Goal: Task Accomplishment & Management: Use online tool/utility

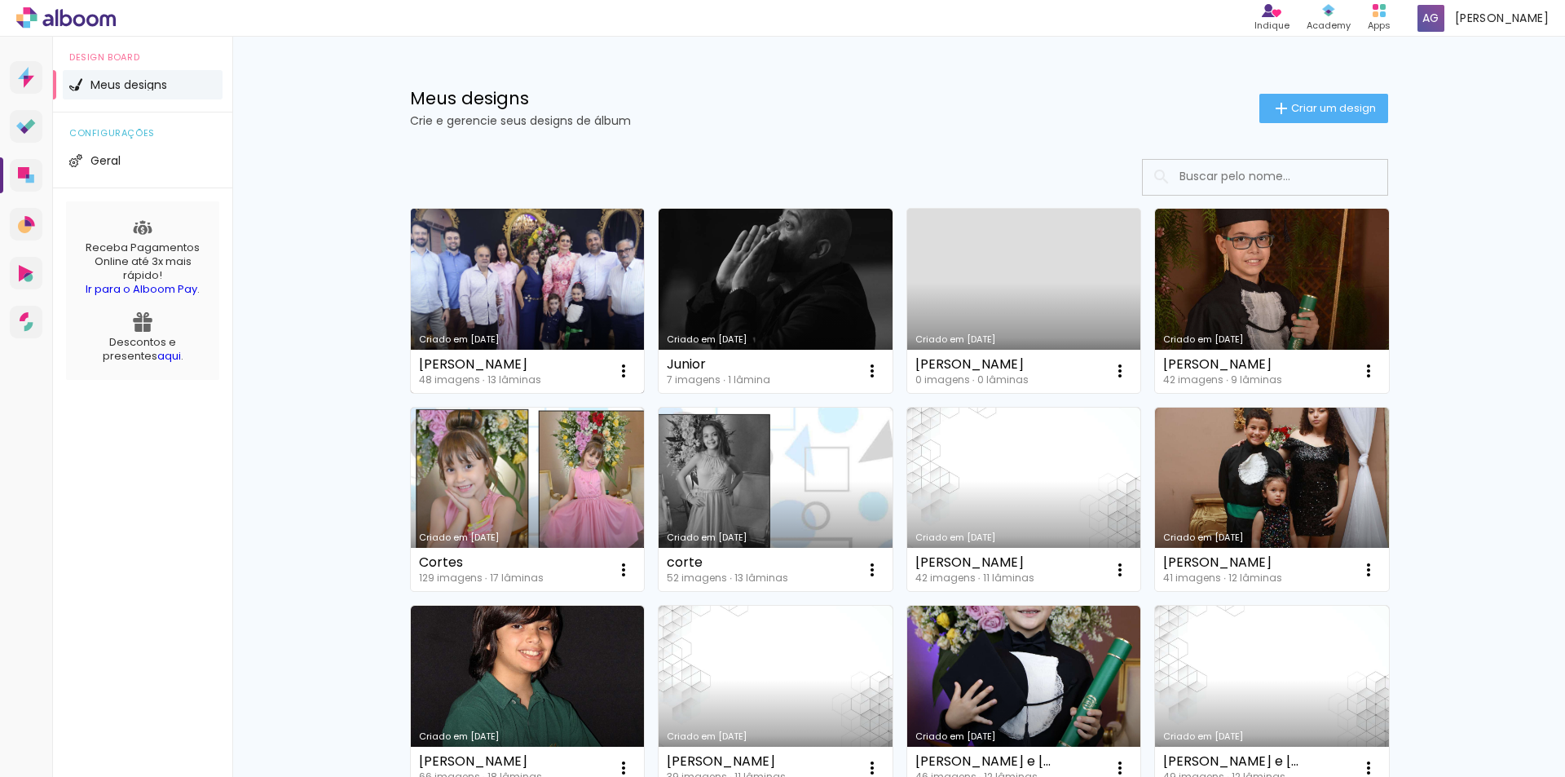
click at [498, 232] on link "Criado em [DATE]" at bounding box center [528, 301] width 234 height 184
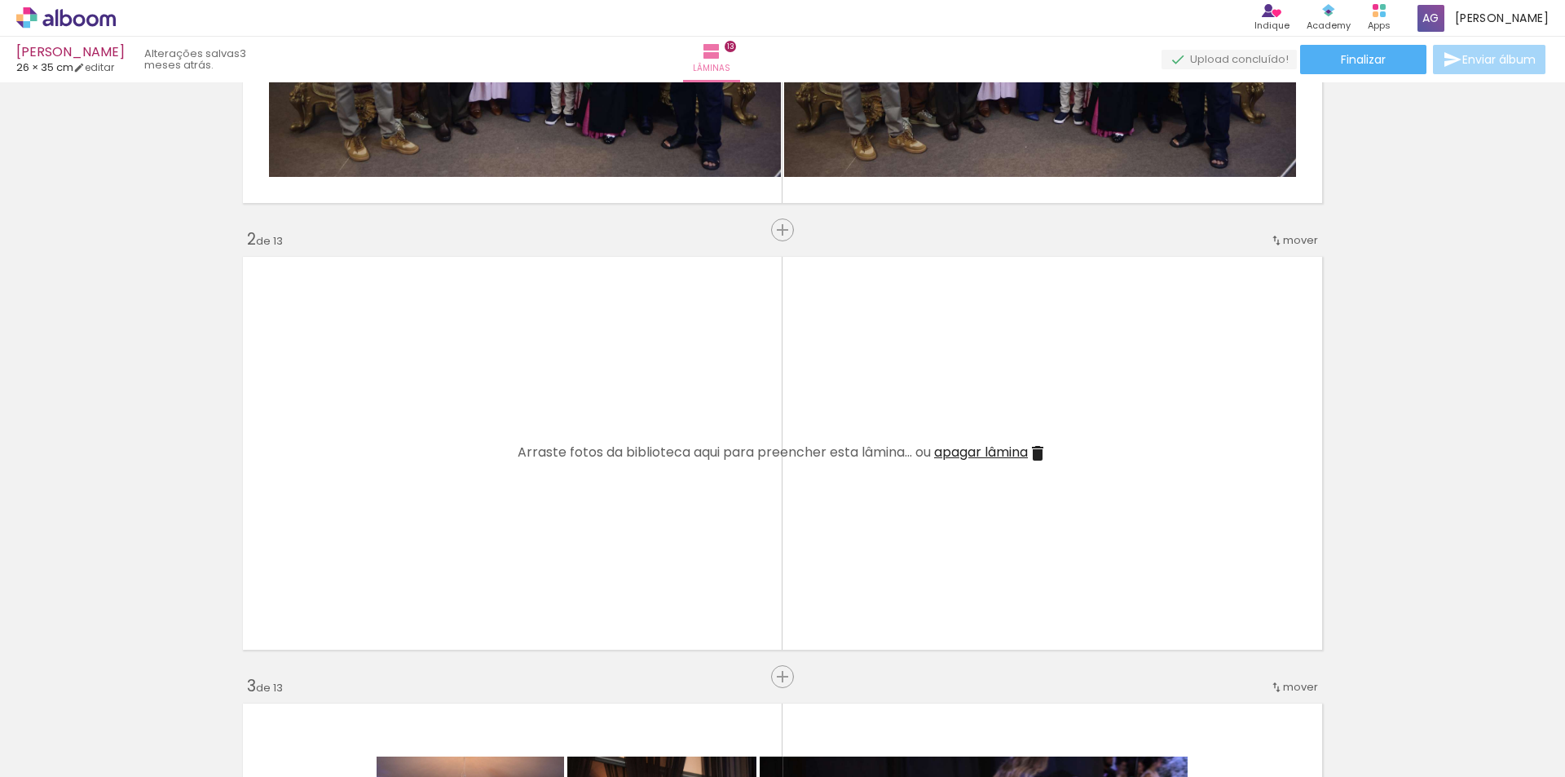
scroll to position [0, 2955]
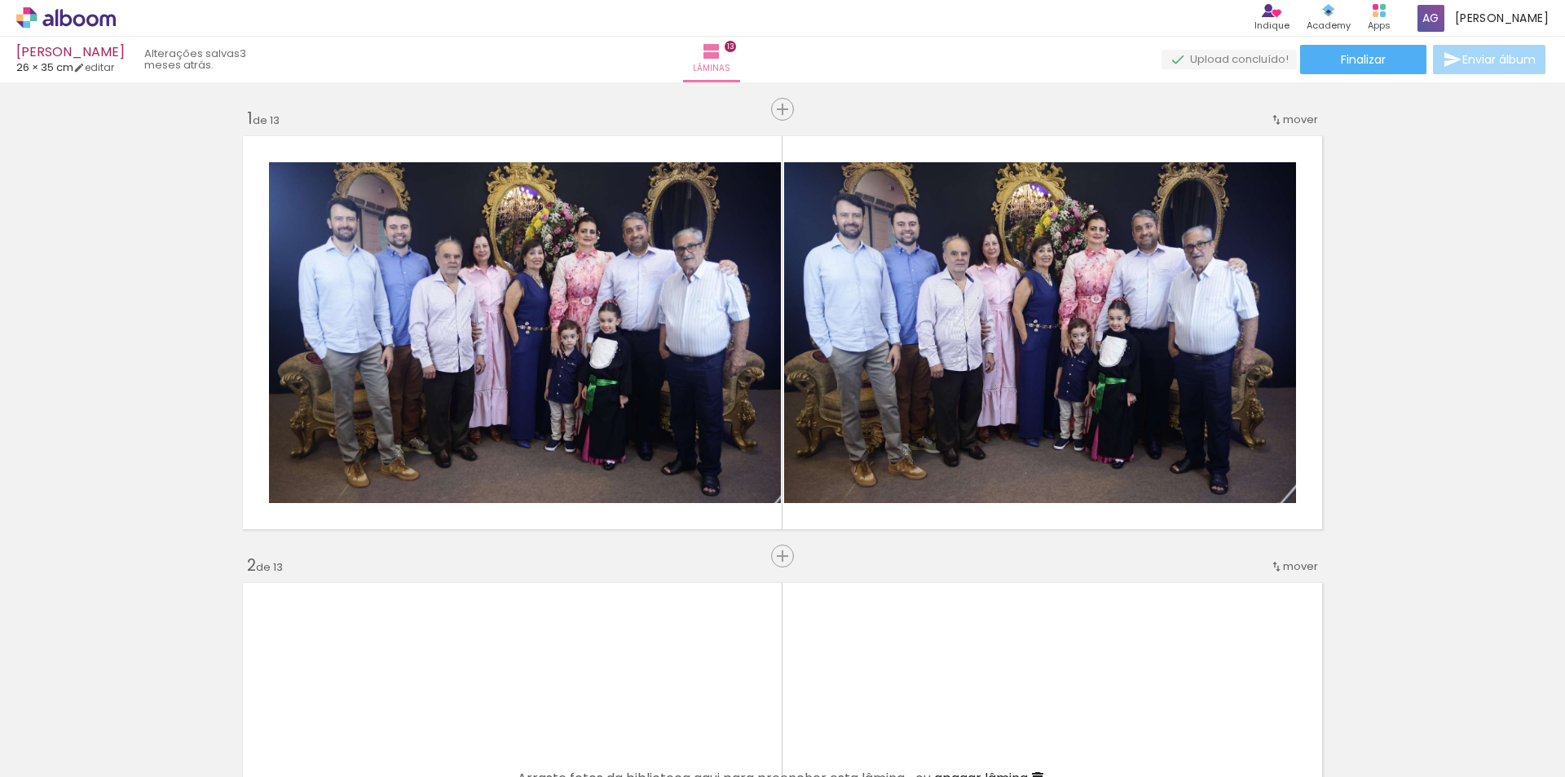
click at [29, 760] on iron-icon at bounding box center [24, 755] width 20 height 20
click at [0, 0] on input "file" at bounding box center [0, 0] width 0 height 0
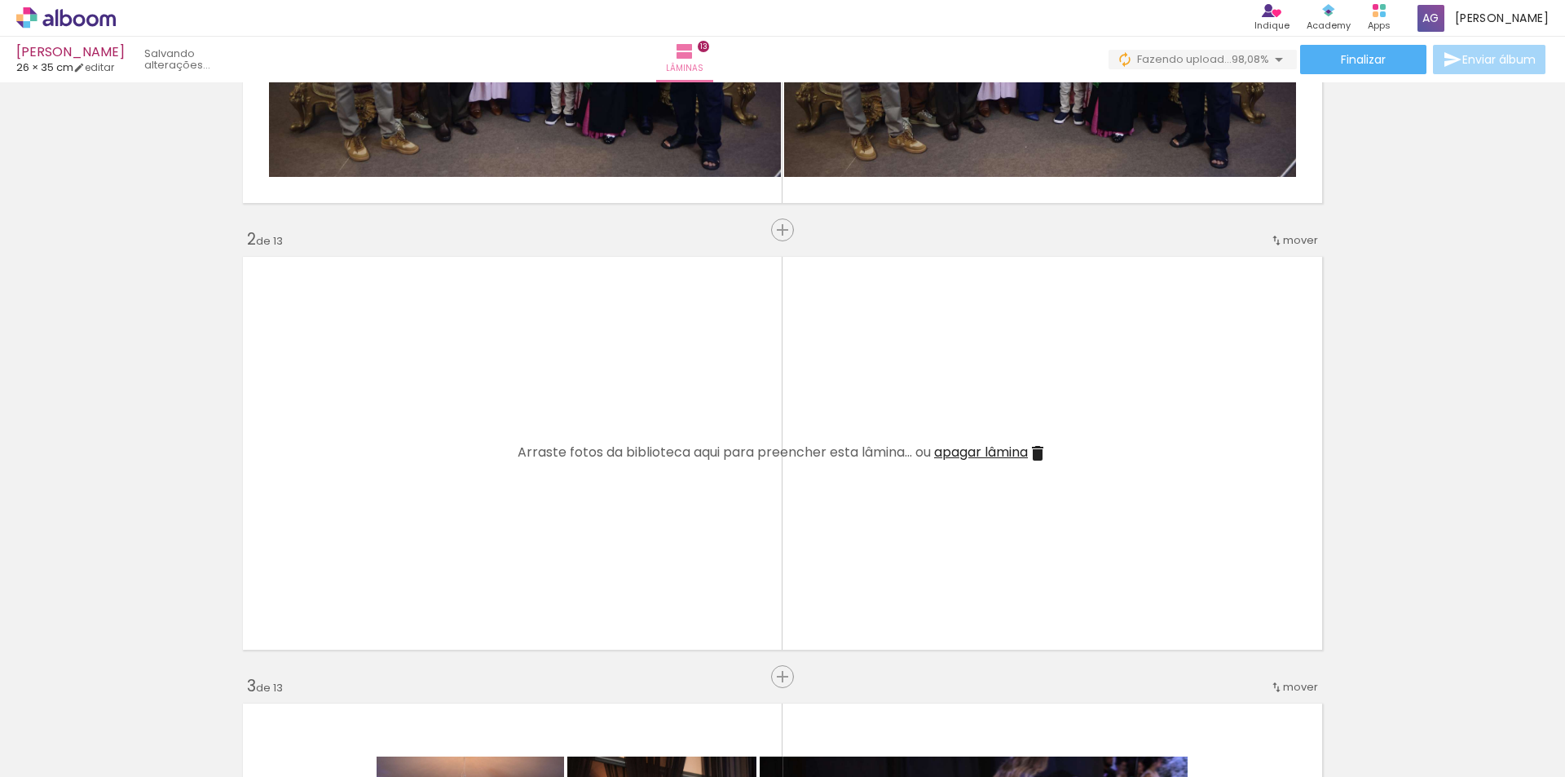
click at [1090, 543] on quentale-layouter at bounding box center [782, 453] width 1092 height 406
click at [1228, 734] on div at bounding box center [1224, 722] width 81 height 60
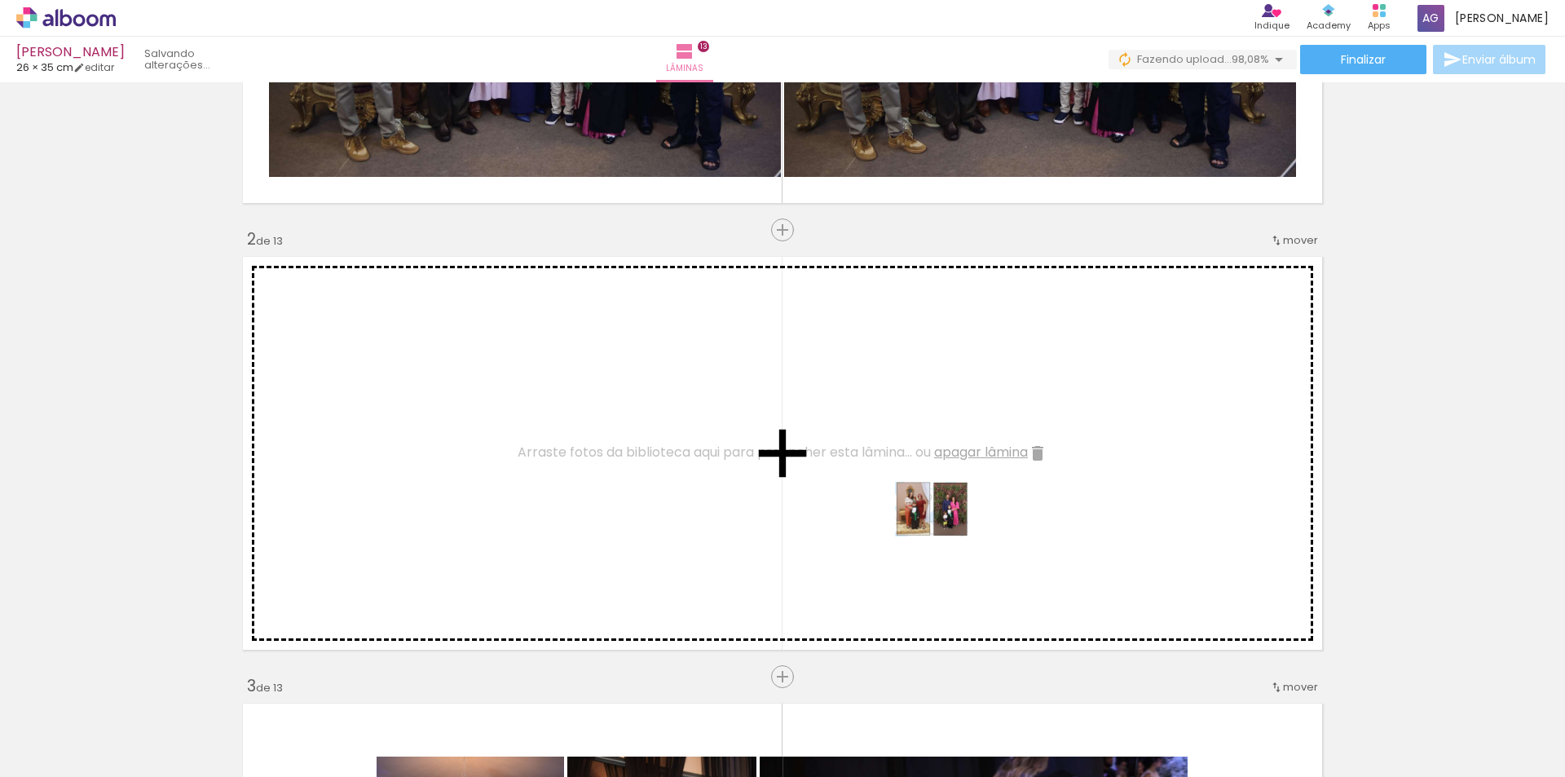
drag, startPoint x: 1228, startPoint y: 735, endPoint x: 943, endPoint y: 531, distance: 351.0
click at [943, 531] on quentale-workspace at bounding box center [782, 388] width 1565 height 777
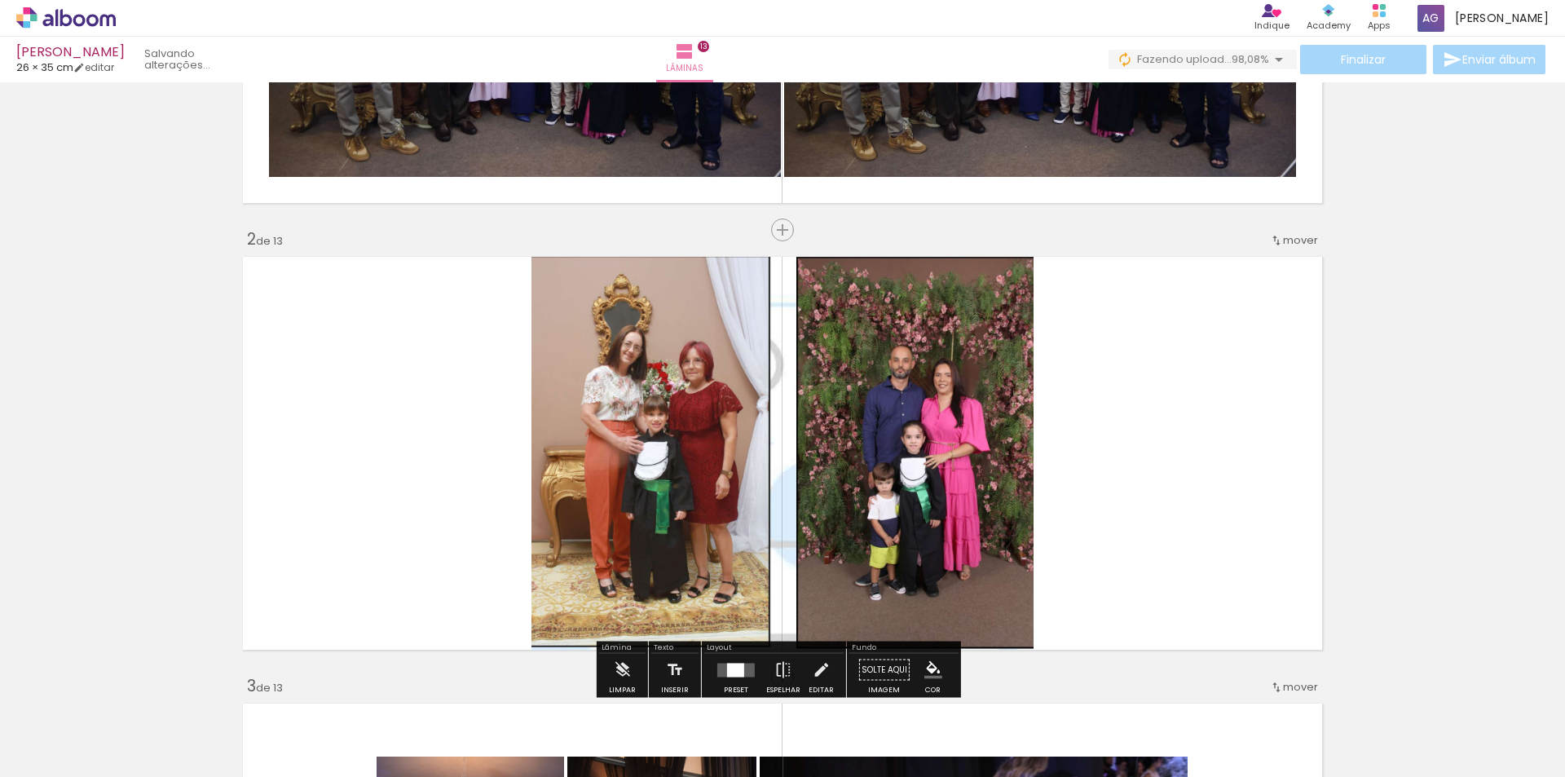
click at [59, 749] on span "Adicionar Fotos" at bounding box center [57, 755] width 49 height 18
click at [0, 0] on input "file" at bounding box center [0, 0] width 0 height 0
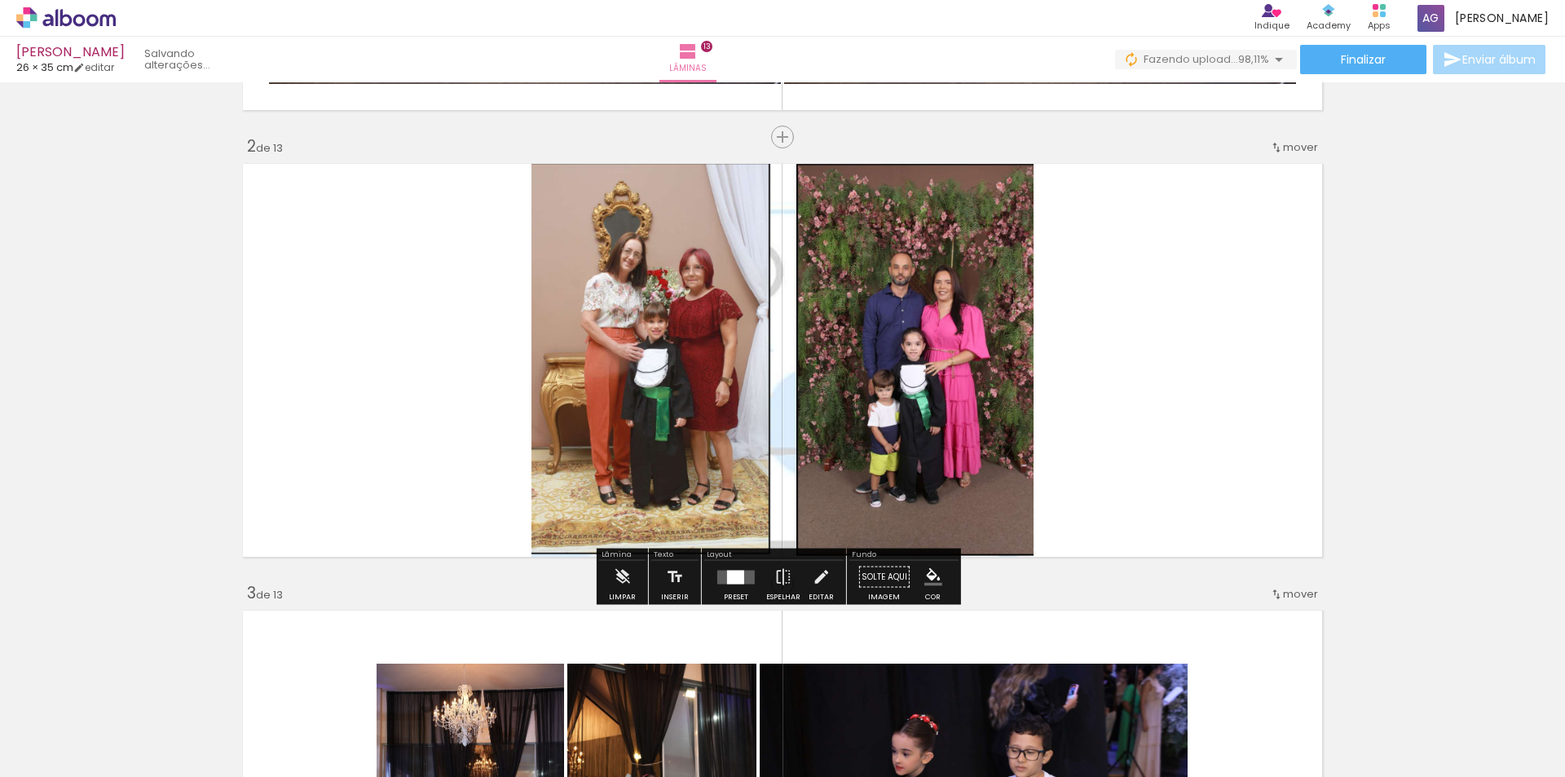
scroll to position [570, 0]
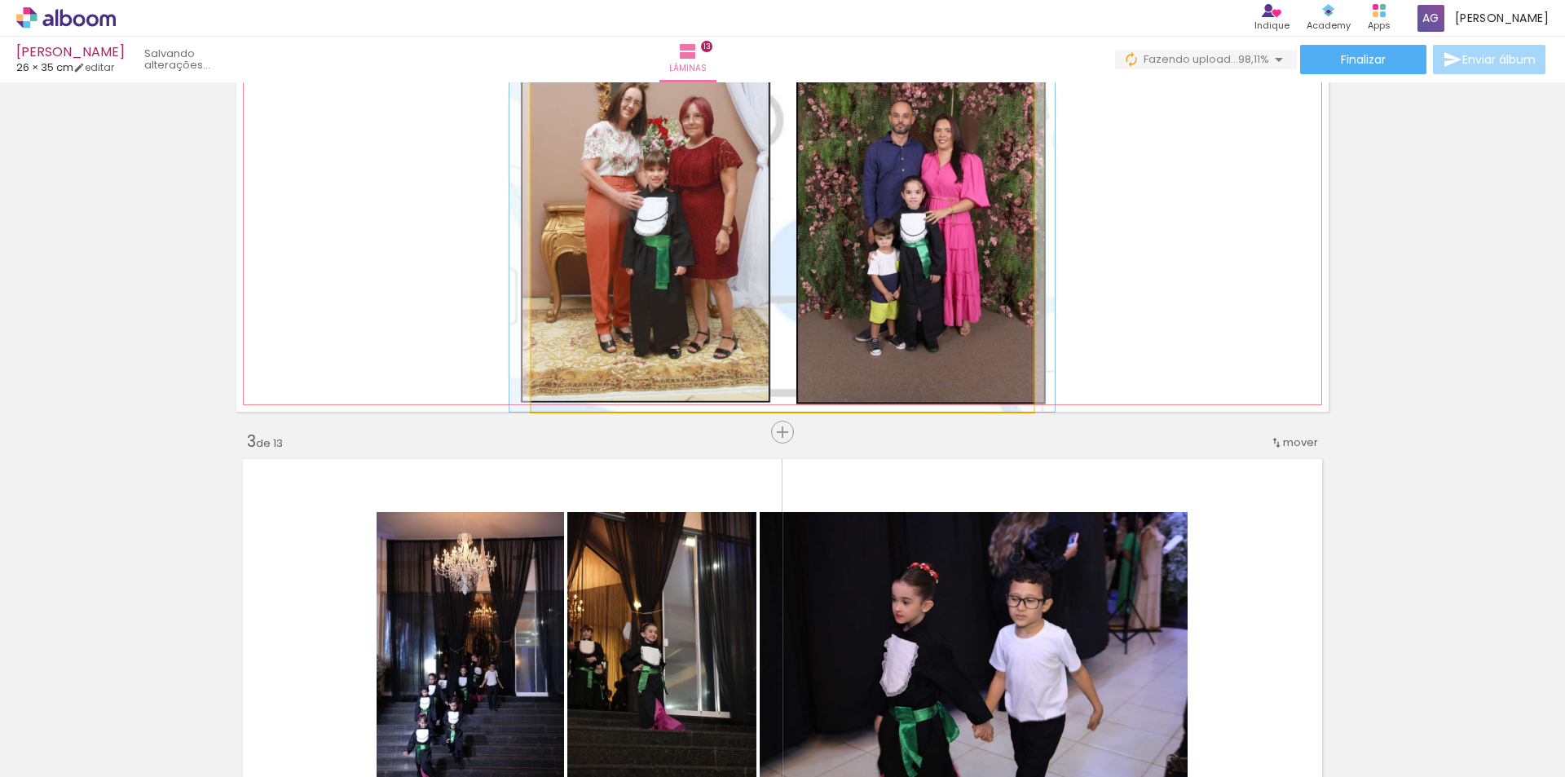
click at [882, 298] on quentale-photo at bounding box center [782, 209] width 502 height 406
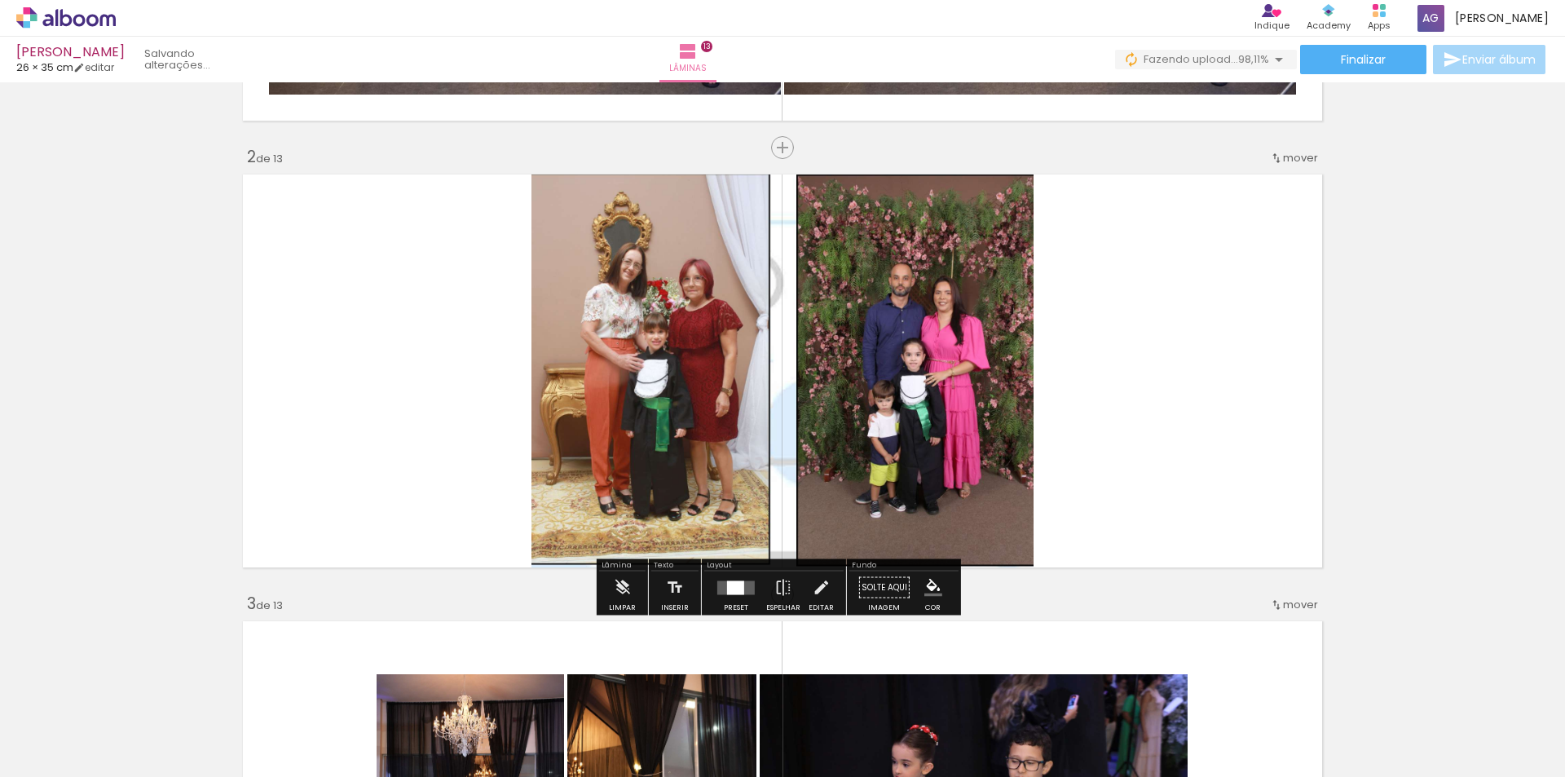
scroll to position [407, 0]
click at [1066, 475] on quentale-layouter at bounding box center [782, 372] width 1092 height 406
click at [907, 478] on quentale-photo at bounding box center [782, 372] width 502 height 406
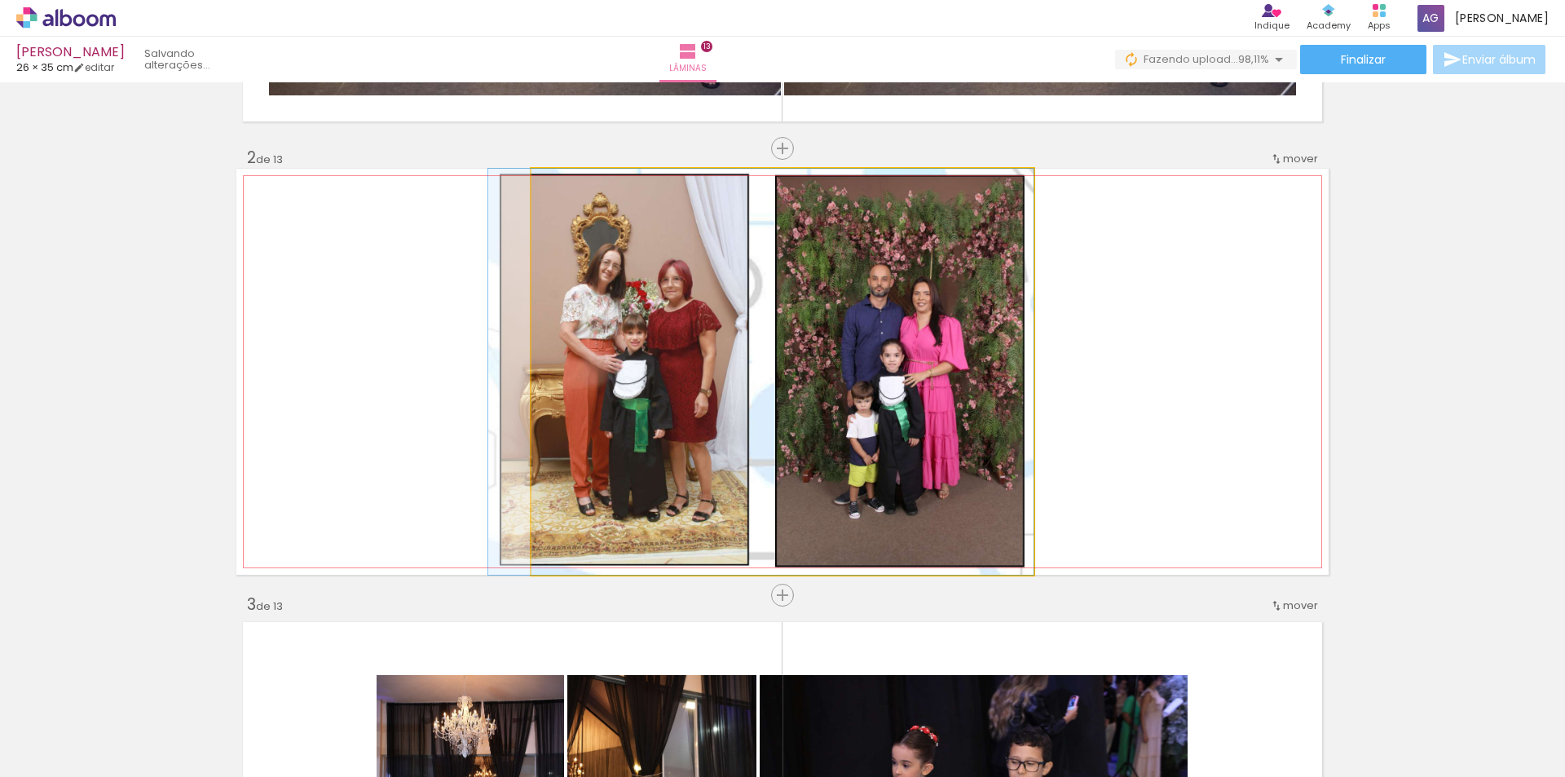
drag, startPoint x: 924, startPoint y: 428, endPoint x: 894, endPoint y: 456, distance: 41.0
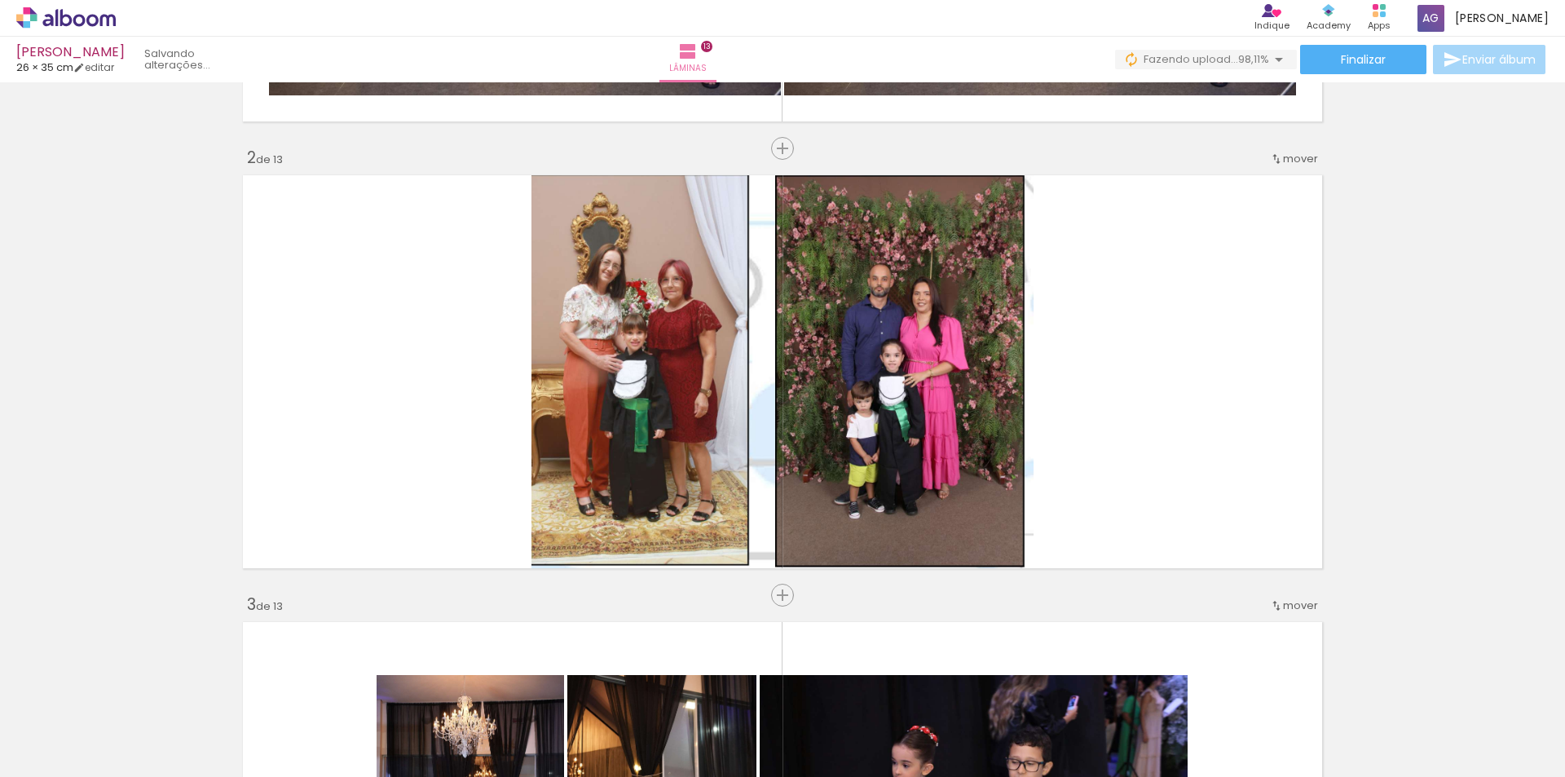
click at [1195, 689] on iron-icon at bounding box center [1188, 688] width 17 height 17
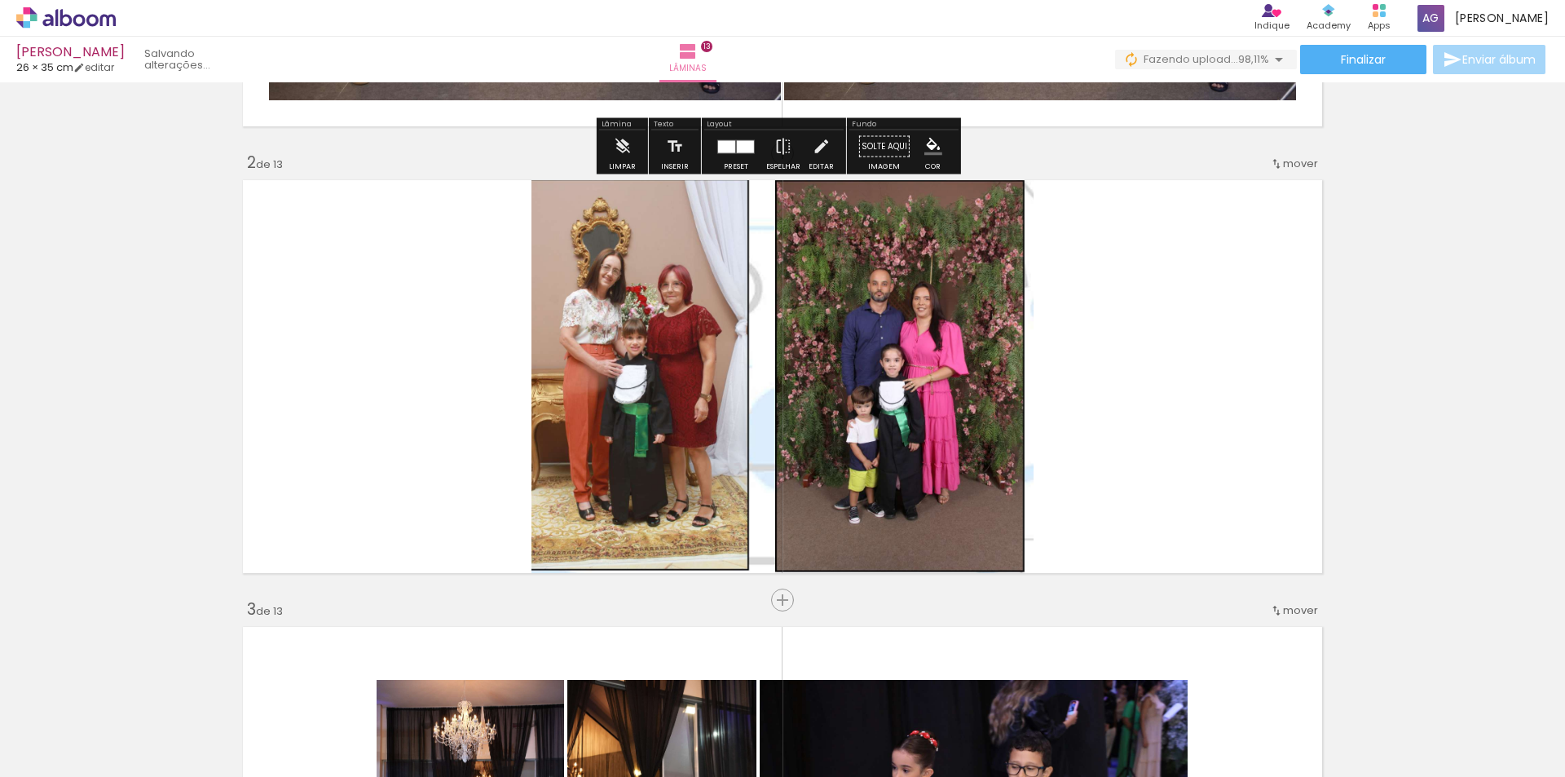
scroll to position [401, 0]
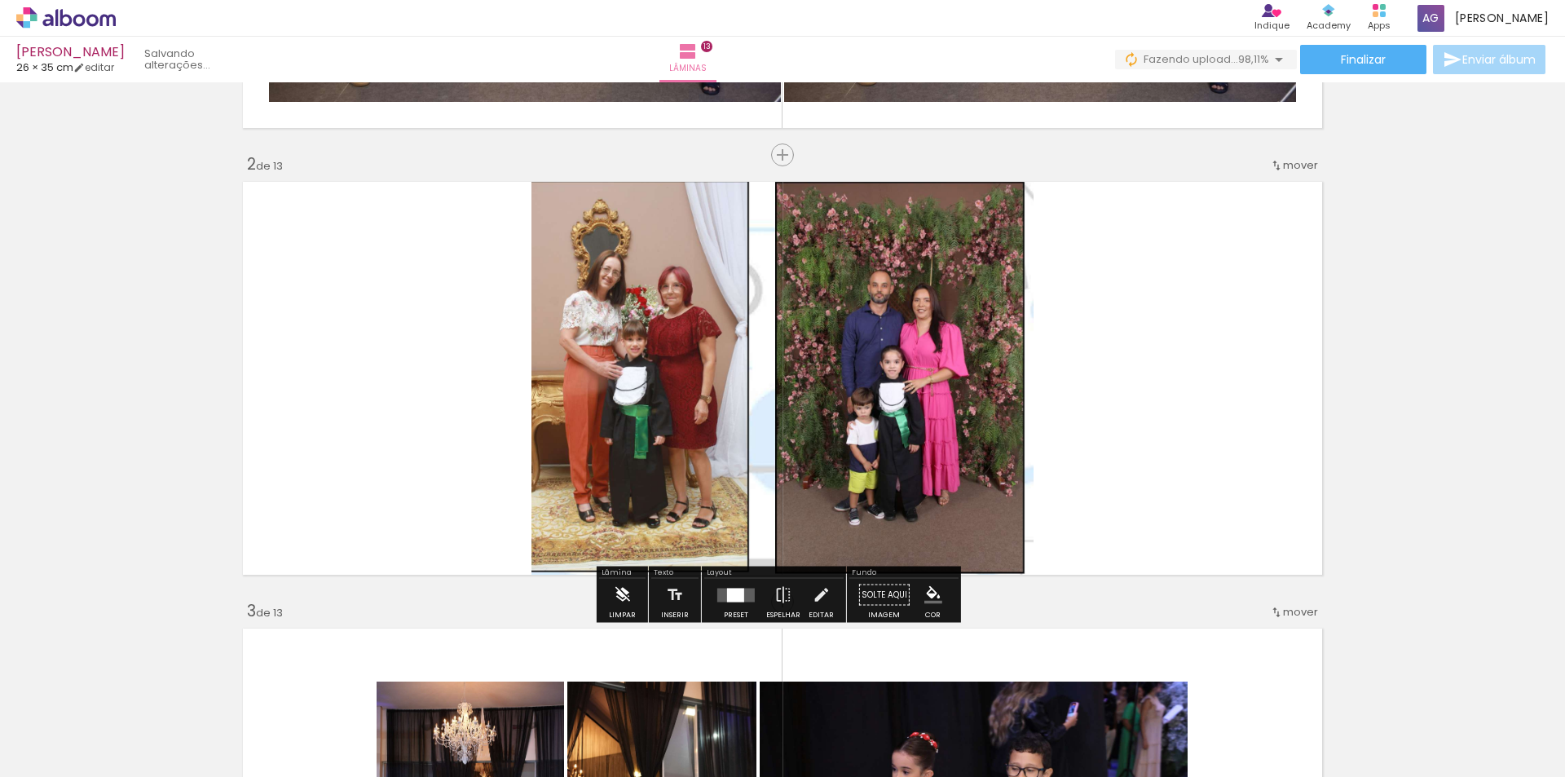
click at [610, 605] on paper-button "Limpar" at bounding box center [622, 600] width 35 height 42
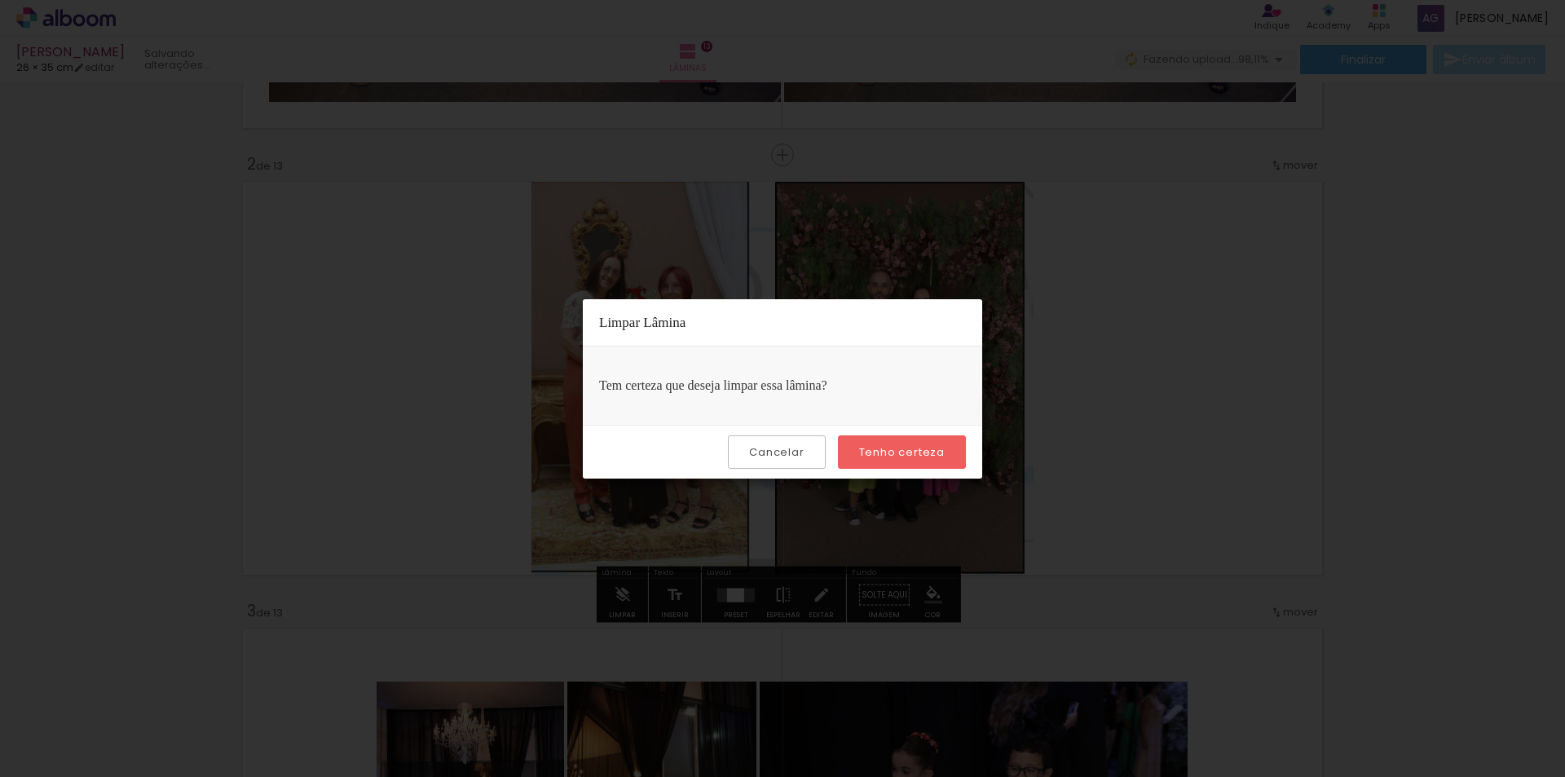
click at [0, 0] on slot "Tenho certeza" at bounding box center [0, 0] width 0 height 0
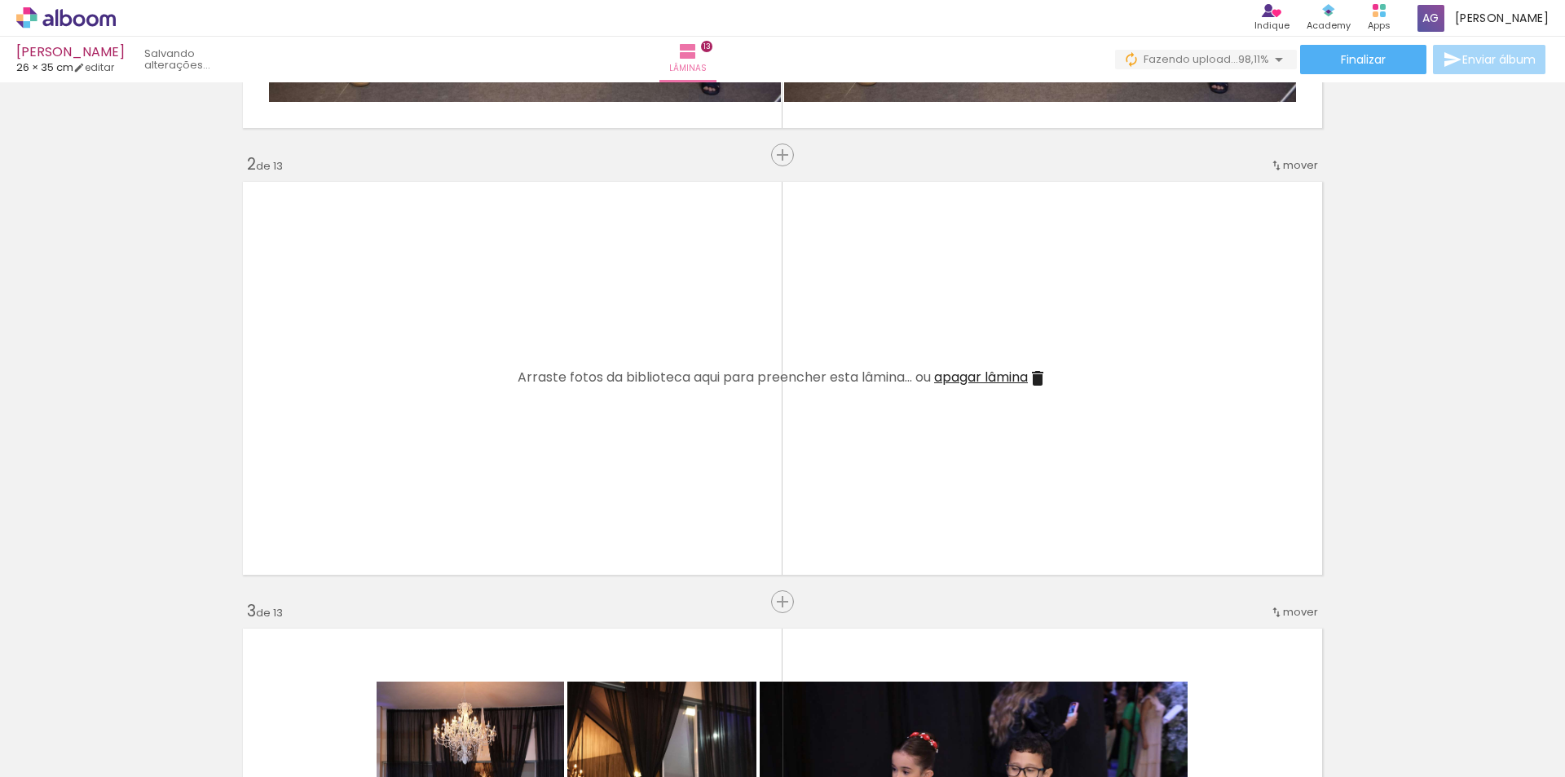
scroll to position [0, 3411]
click at [1483, 731] on div at bounding box center [1498, 722] width 81 height 54
drag, startPoint x: 1483, startPoint y: 731, endPoint x: 1495, endPoint y: 625, distance: 106.6
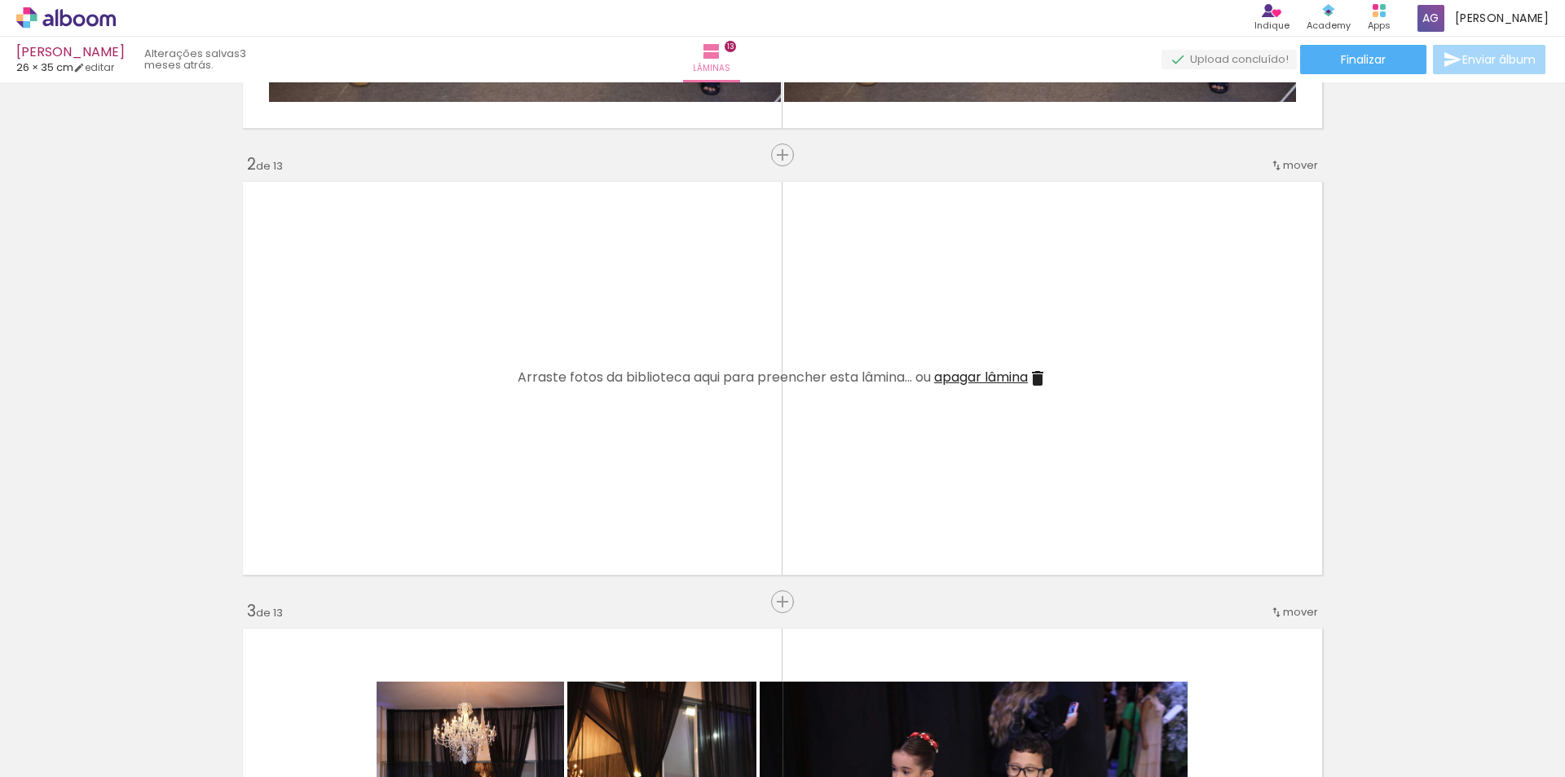
click at [1468, 692] on iron-icon at bounding box center [1462, 688] width 17 height 17
click at [69, 750] on span "Adicionar Fotos" at bounding box center [57, 755] width 49 height 18
click at [0, 0] on input "file" at bounding box center [0, 0] width 0 height 0
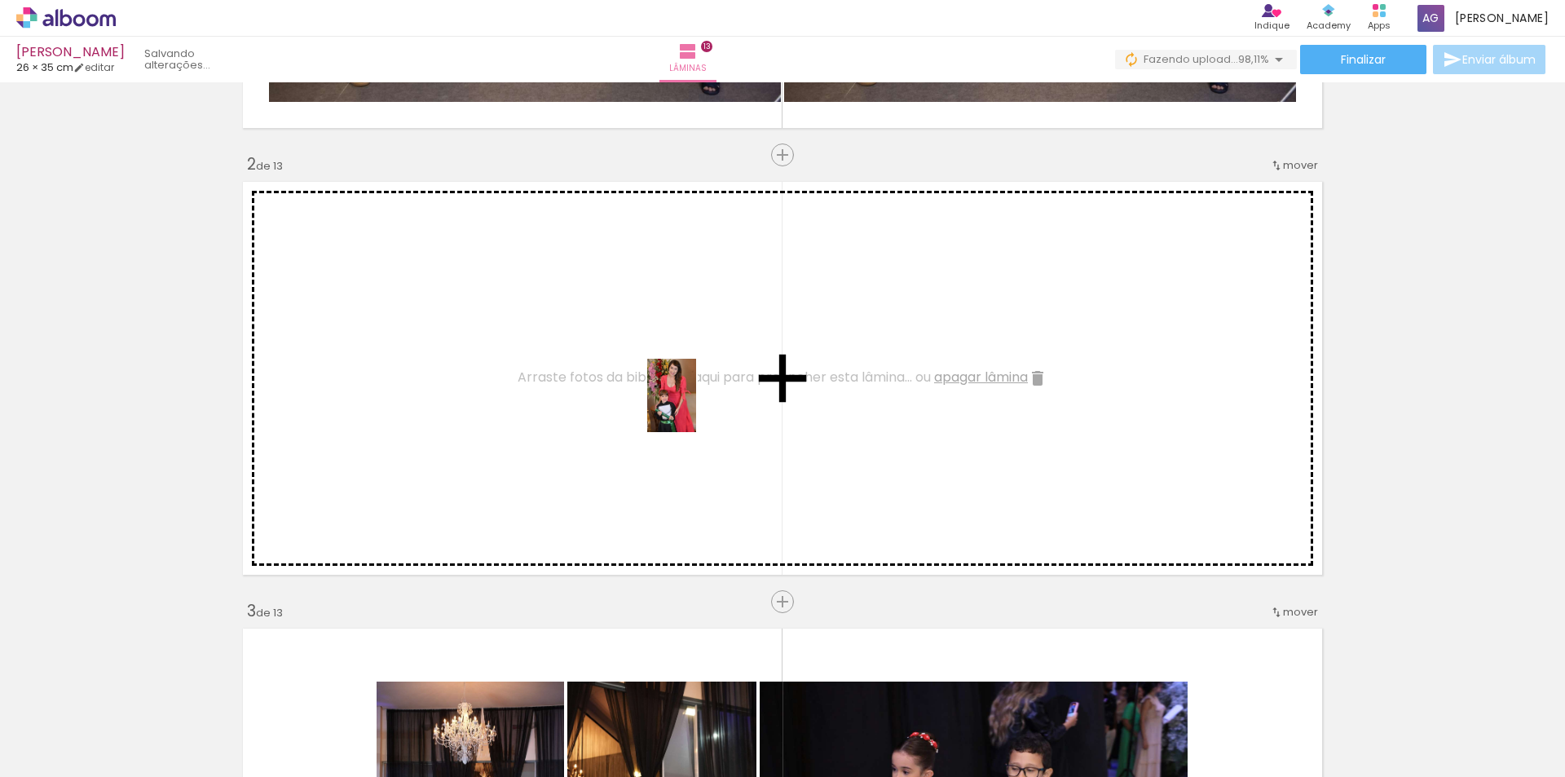
drag, startPoint x: 1409, startPoint y: 729, endPoint x: 695, endPoint y: 407, distance: 783.1
click at [695, 407] on quentale-workspace at bounding box center [782, 388] width 1565 height 777
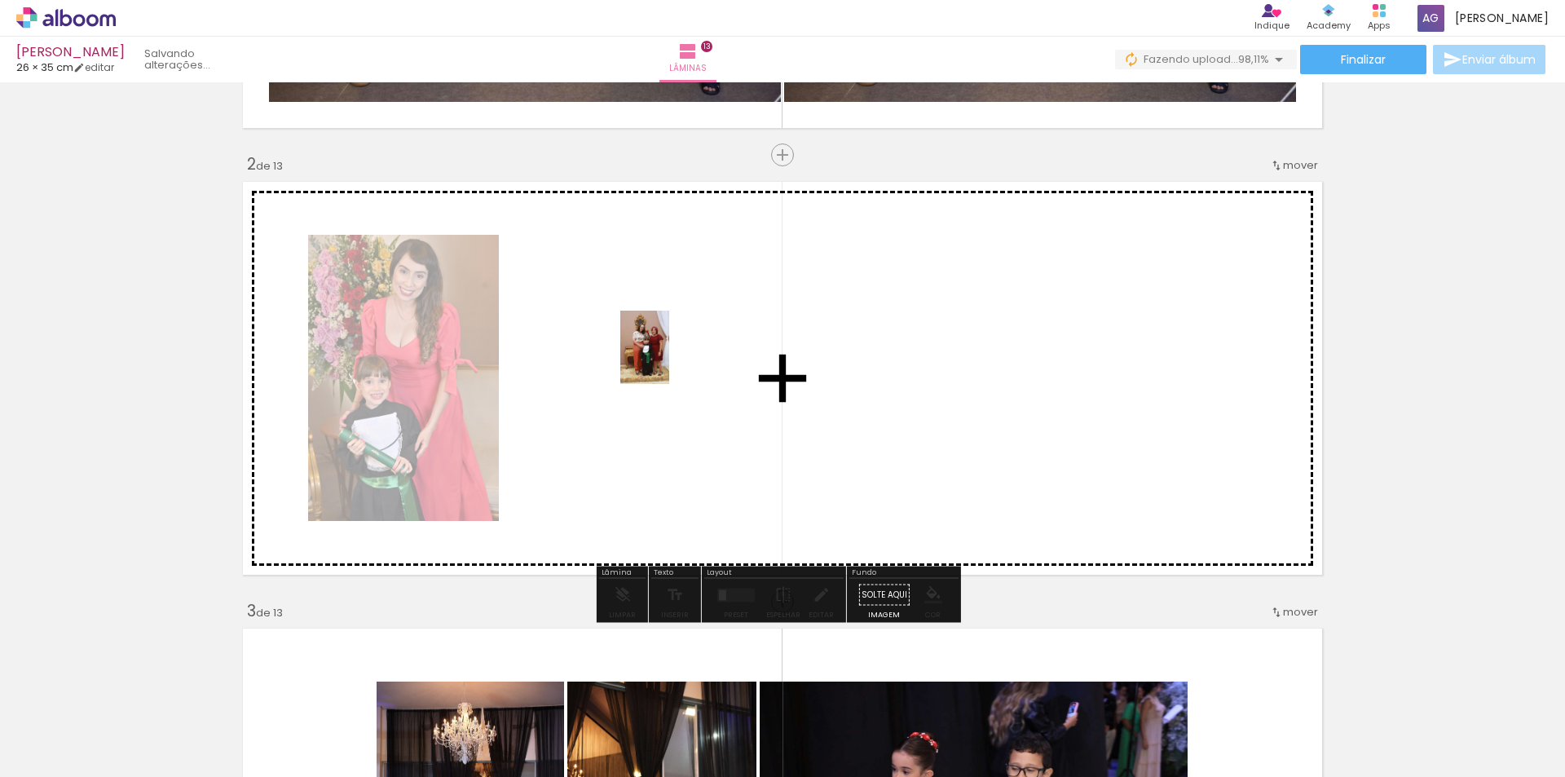
drag, startPoint x: 1504, startPoint y: 719, endPoint x: 702, endPoint y: 473, distance: 838.8
click at [666, 361] on quentale-workspace at bounding box center [782, 388] width 1565 height 777
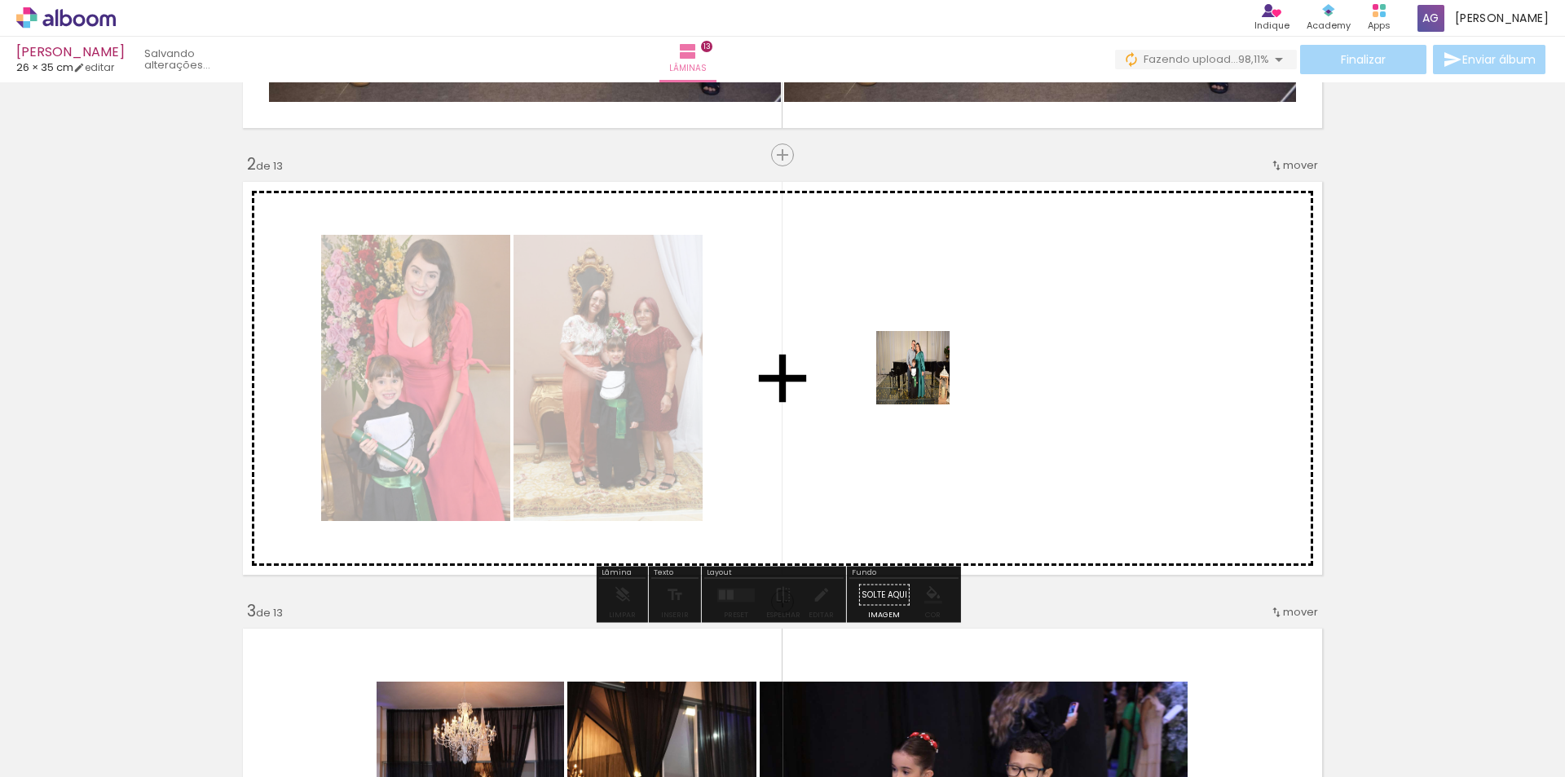
drag, startPoint x: 1317, startPoint y: 715, endPoint x: 917, endPoint y: 377, distance: 523.9
click at [917, 377] on quentale-workspace at bounding box center [782, 388] width 1565 height 777
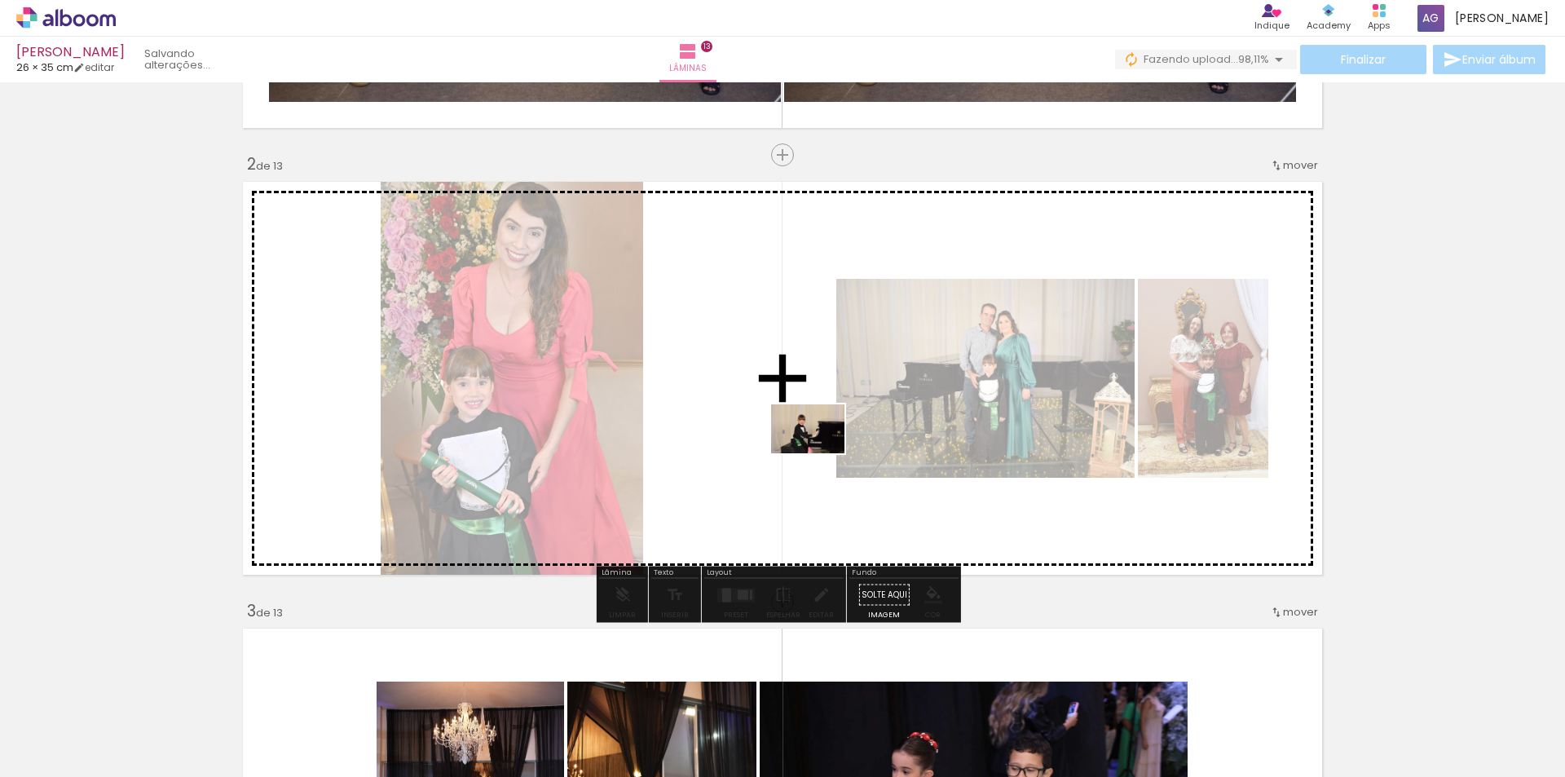
drag, startPoint x: 1218, startPoint y: 721, endPoint x: 820, endPoint y: 453, distance: 480.3
click at [820, 453] on quentale-workspace at bounding box center [782, 388] width 1565 height 777
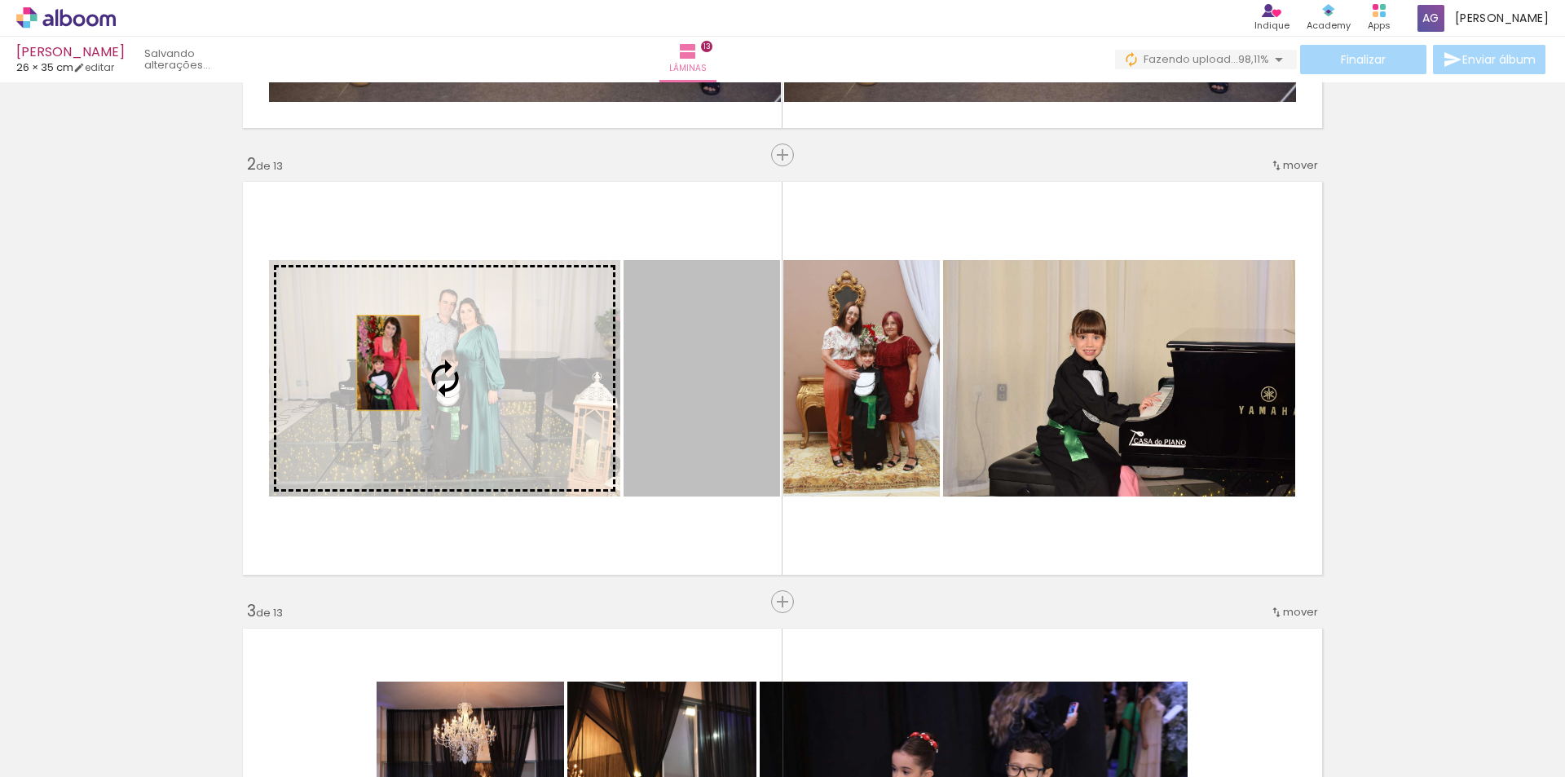
drag, startPoint x: 731, startPoint y: 392, endPoint x: 438, endPoint y: 368, distance: 293.6
click at [0, 0] on slot at bounding box center [0, 0] width 0 height 0
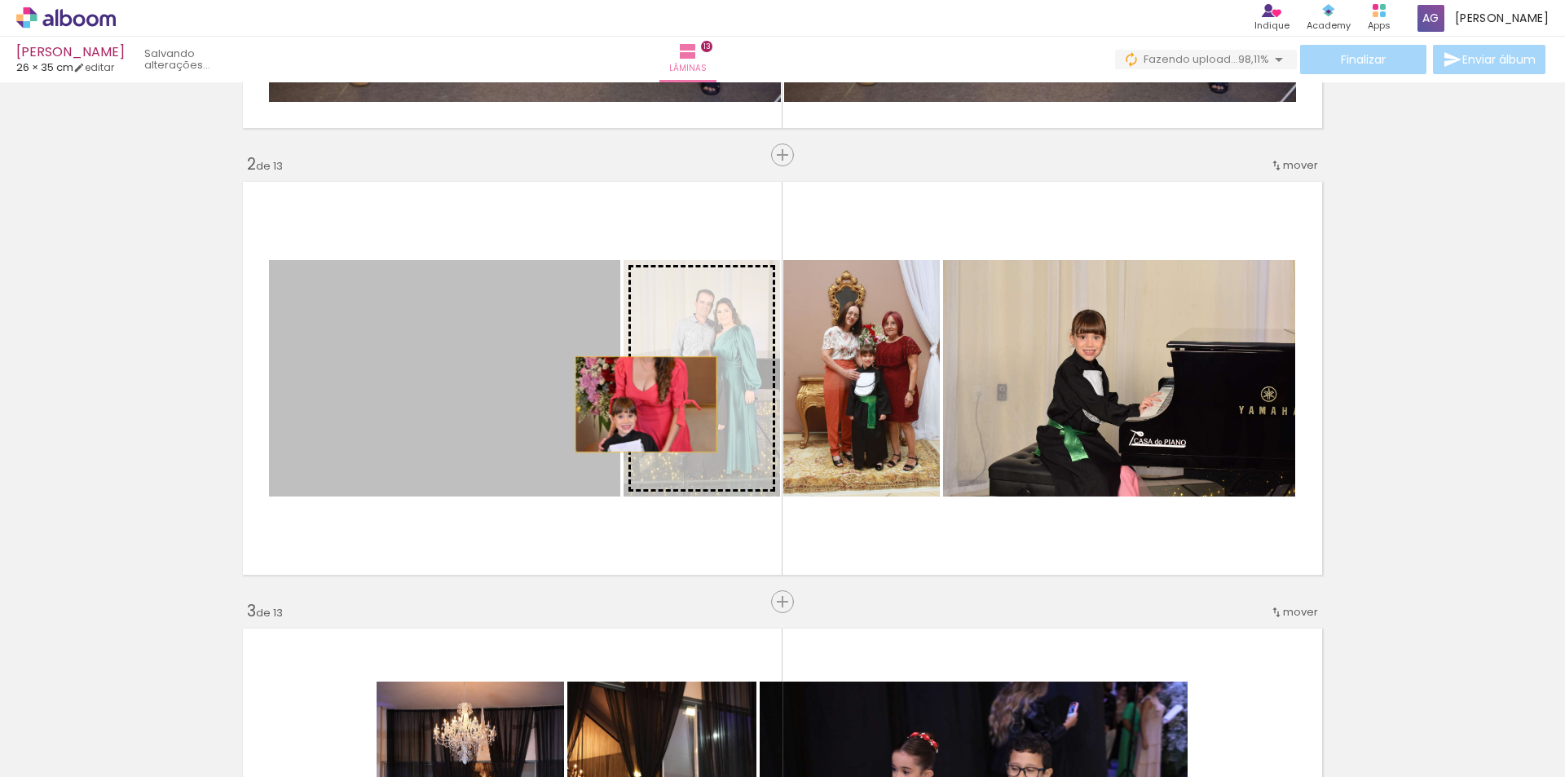
drag, startPoint x: 408, startPoint y: 384, endPoint x: 640, endPoint y: 404, distance: 232.3
click at [0, 0] on slot at bounding box center [0, 0] width 0 height 0
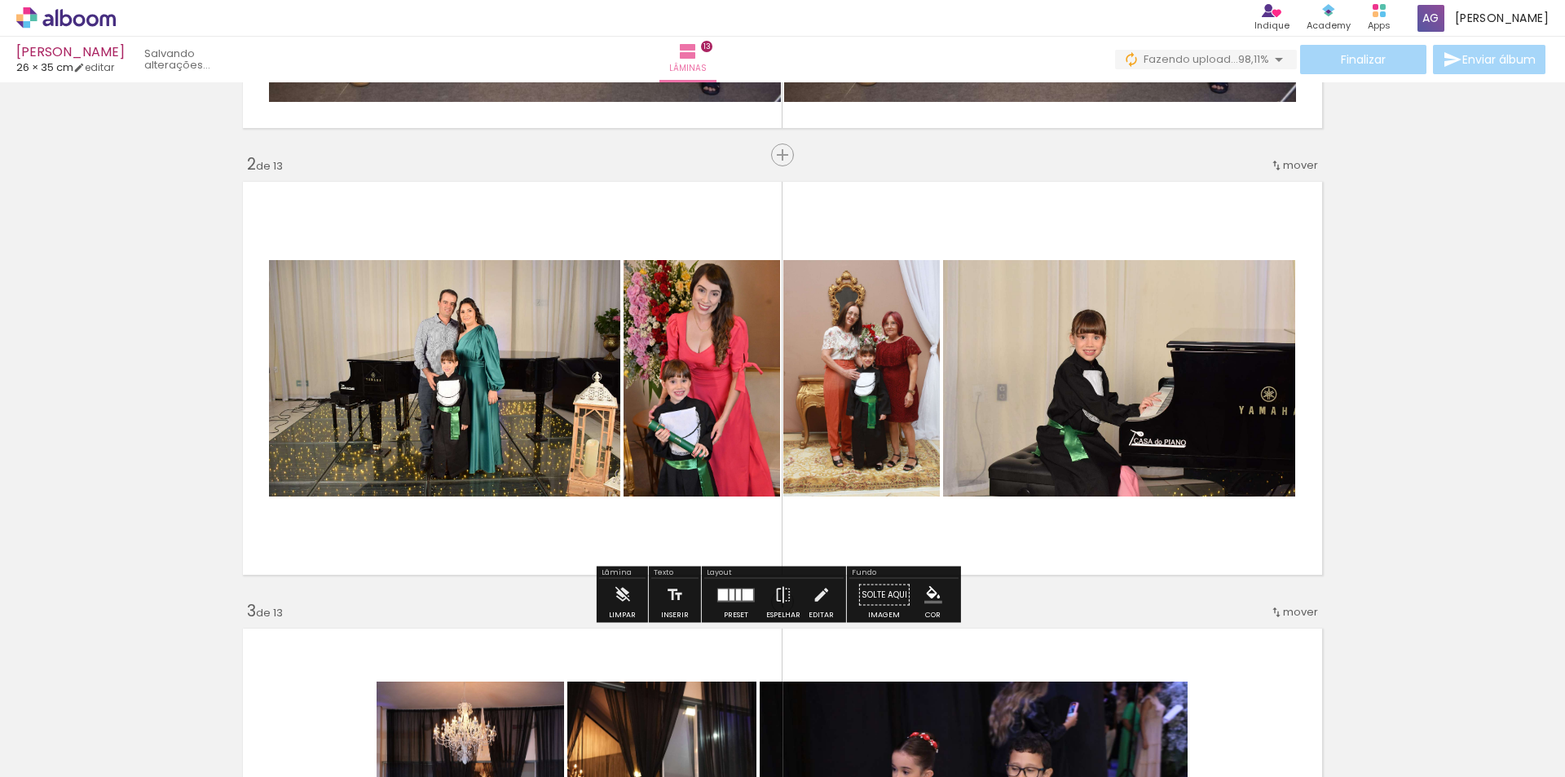
click at [1254, 191] on quentale-layouter at bounding box center [782, 378] width 1092 height 406
click at [1256, 215] on quentale-layouter at bounding box center [782, 378] width 1092 height 406
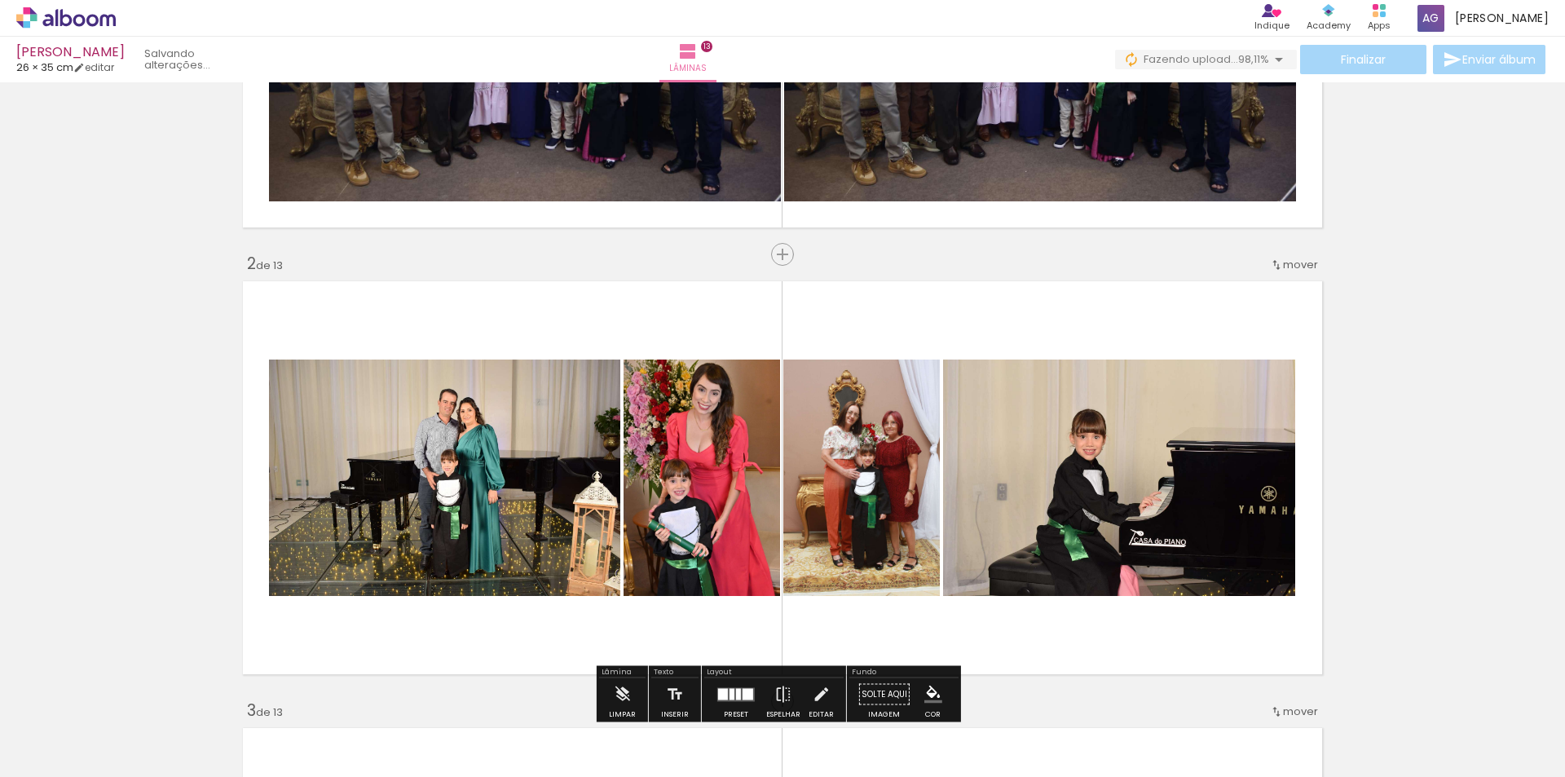
scroll to position [482, 0]
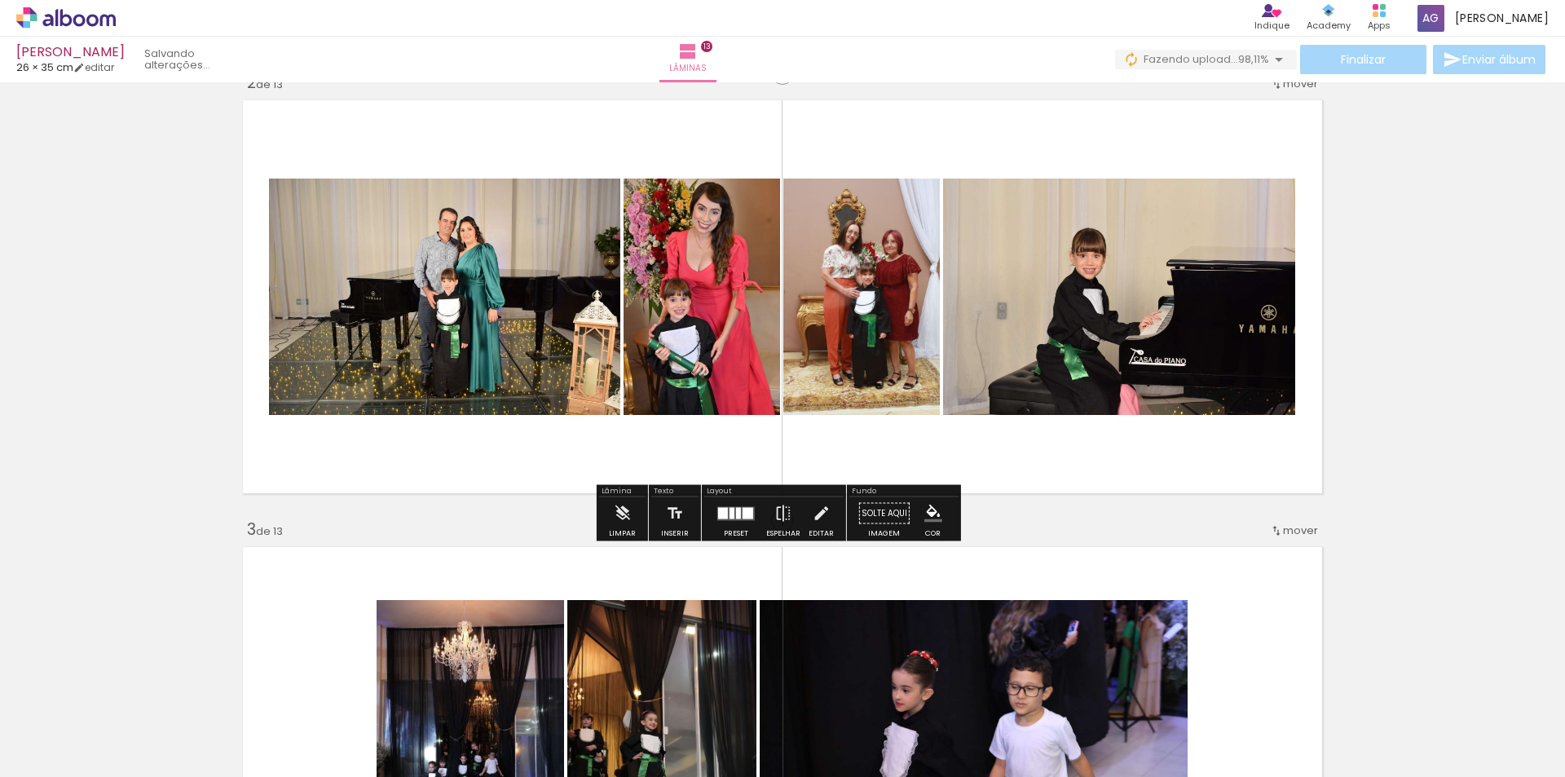
click at [742, 512] on div at bounding box center [747, 512] width 11 height 11
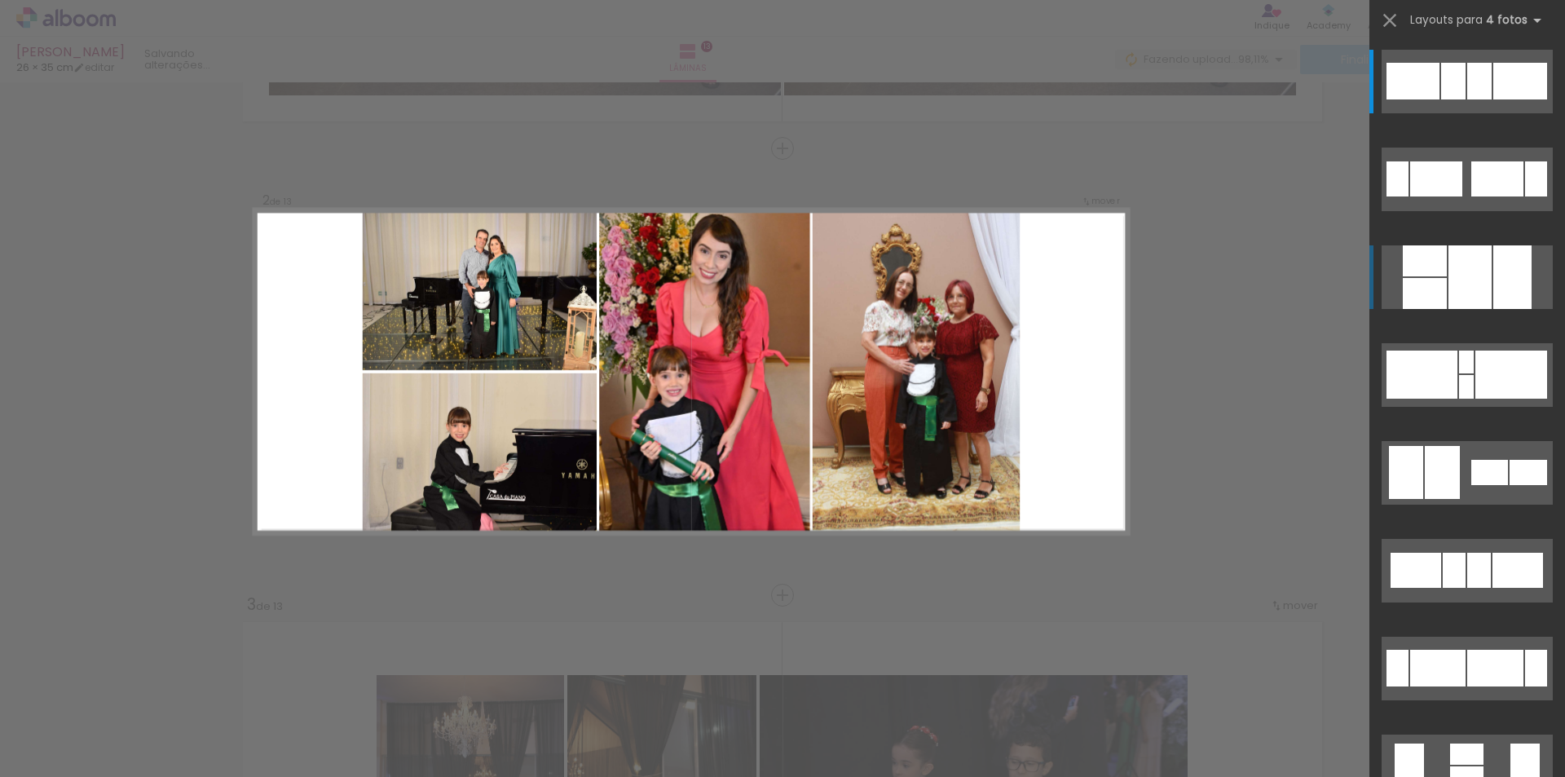
scroll to position [401, 0]
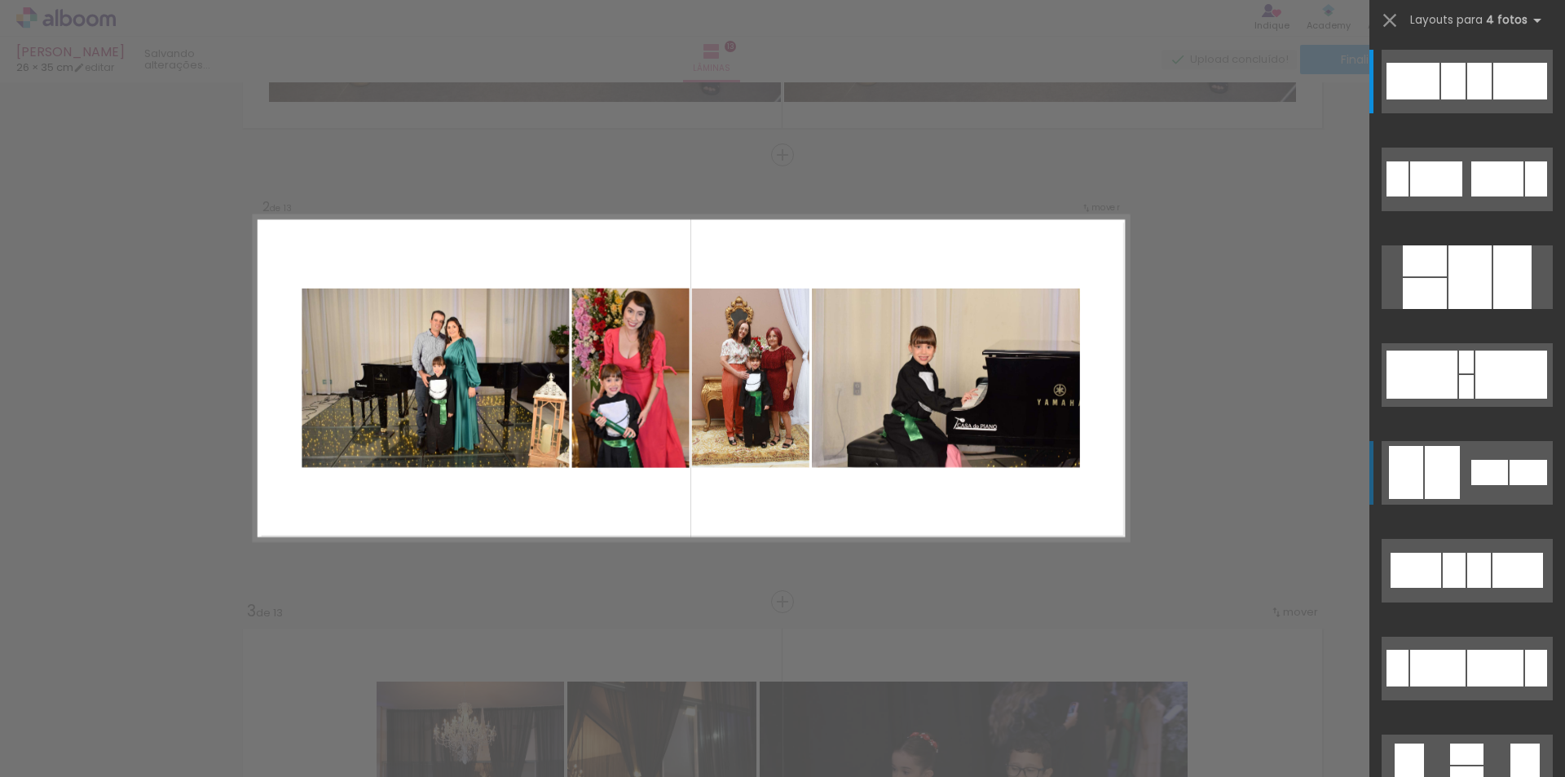
click at [1451, 486] on div at bounding box center [1442, 472] width 35 height 53
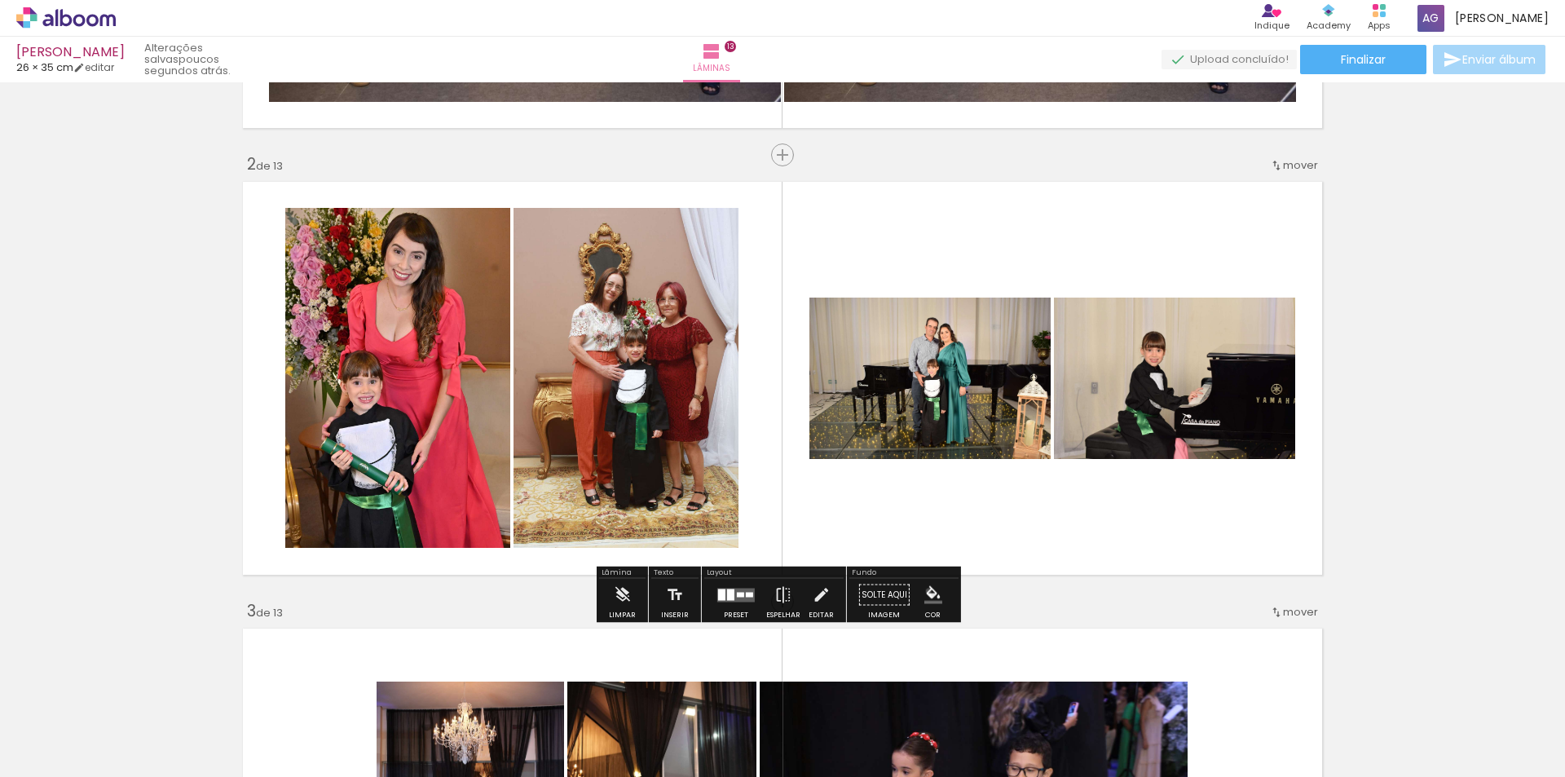
click at [924, 590] on iron-icon "color picker" at bounding box center [933, 595] width 18 height 18
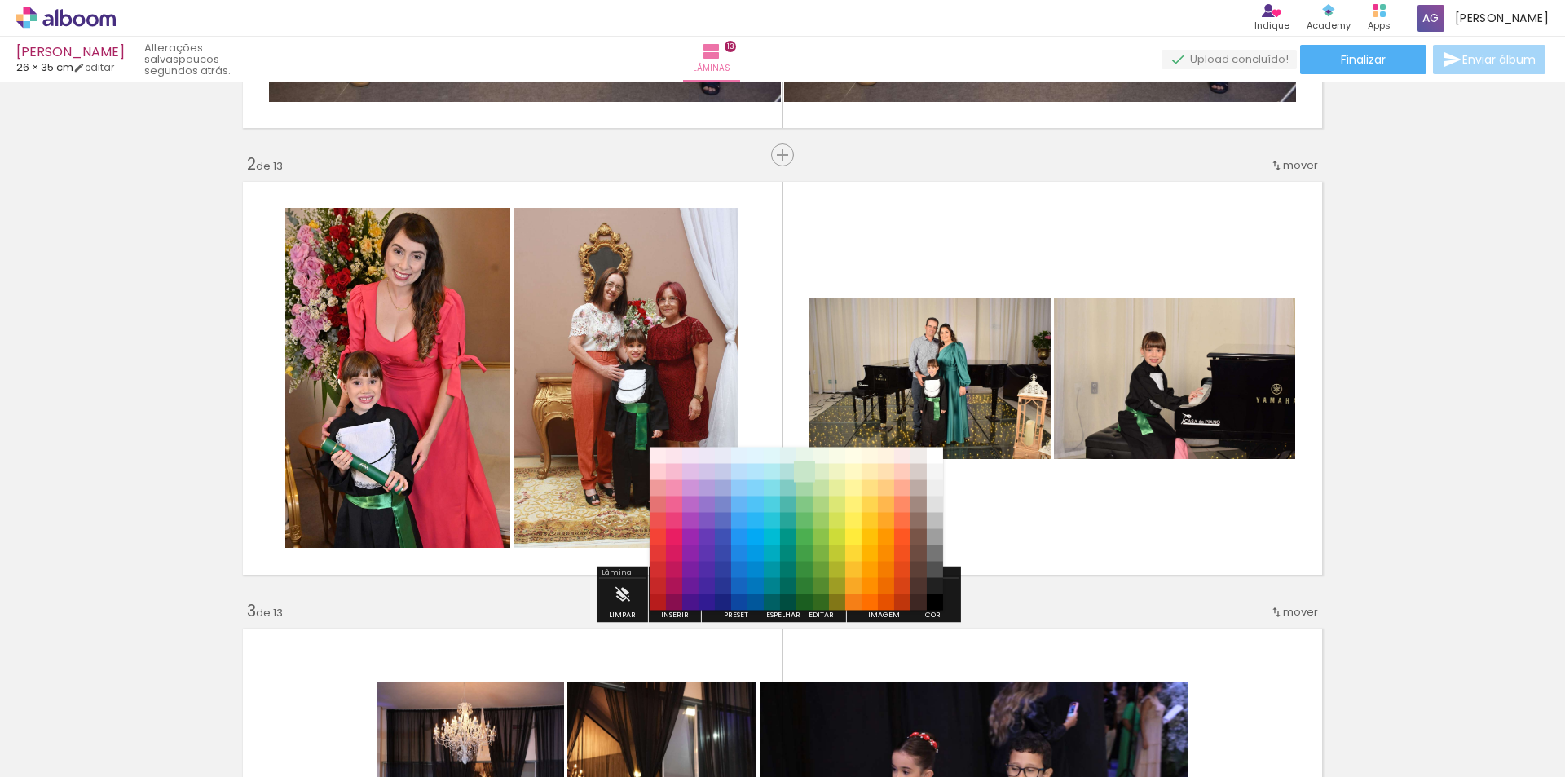
click at [804, 467] on paper-item "#c8e6c9" at bounding box center [804, 472] width 16 height 16
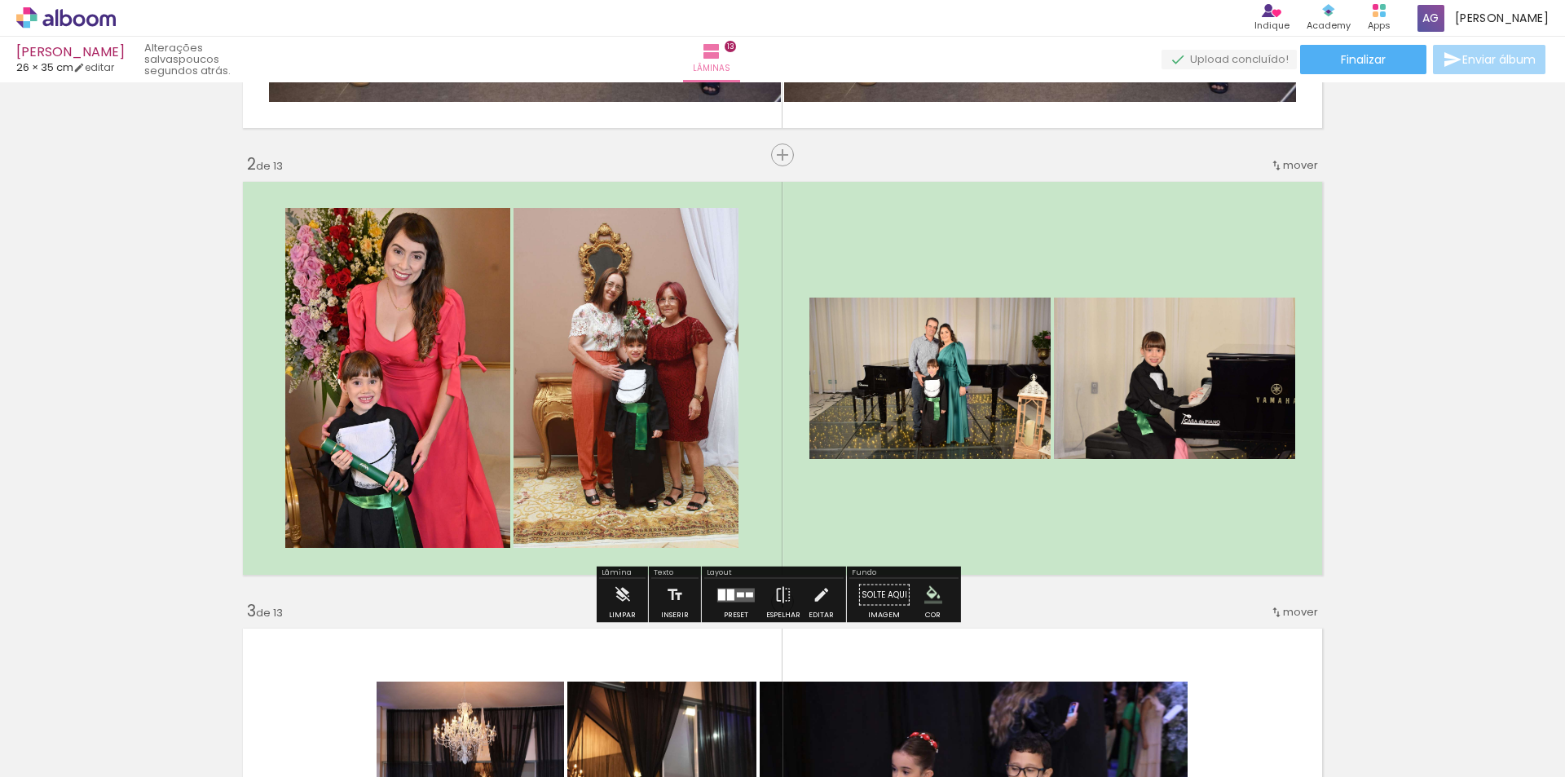
click at [924, 593] on iron-icon "color picker" at bounding box center [933, 595] width 18 height 18
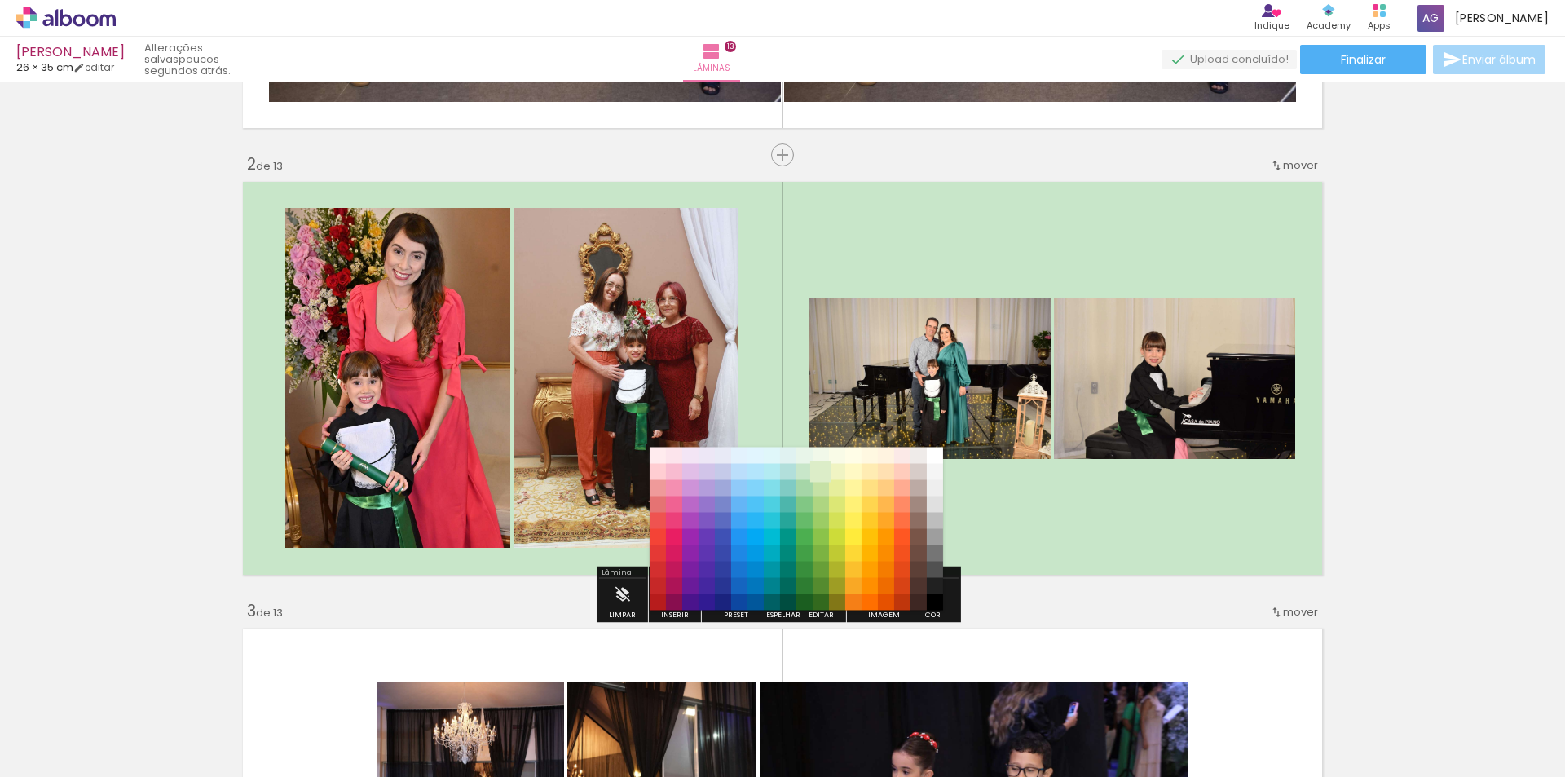
click at [821, 469] on paper-item "#dcedc8" at bounding box center [820, 472] width 16 height 16
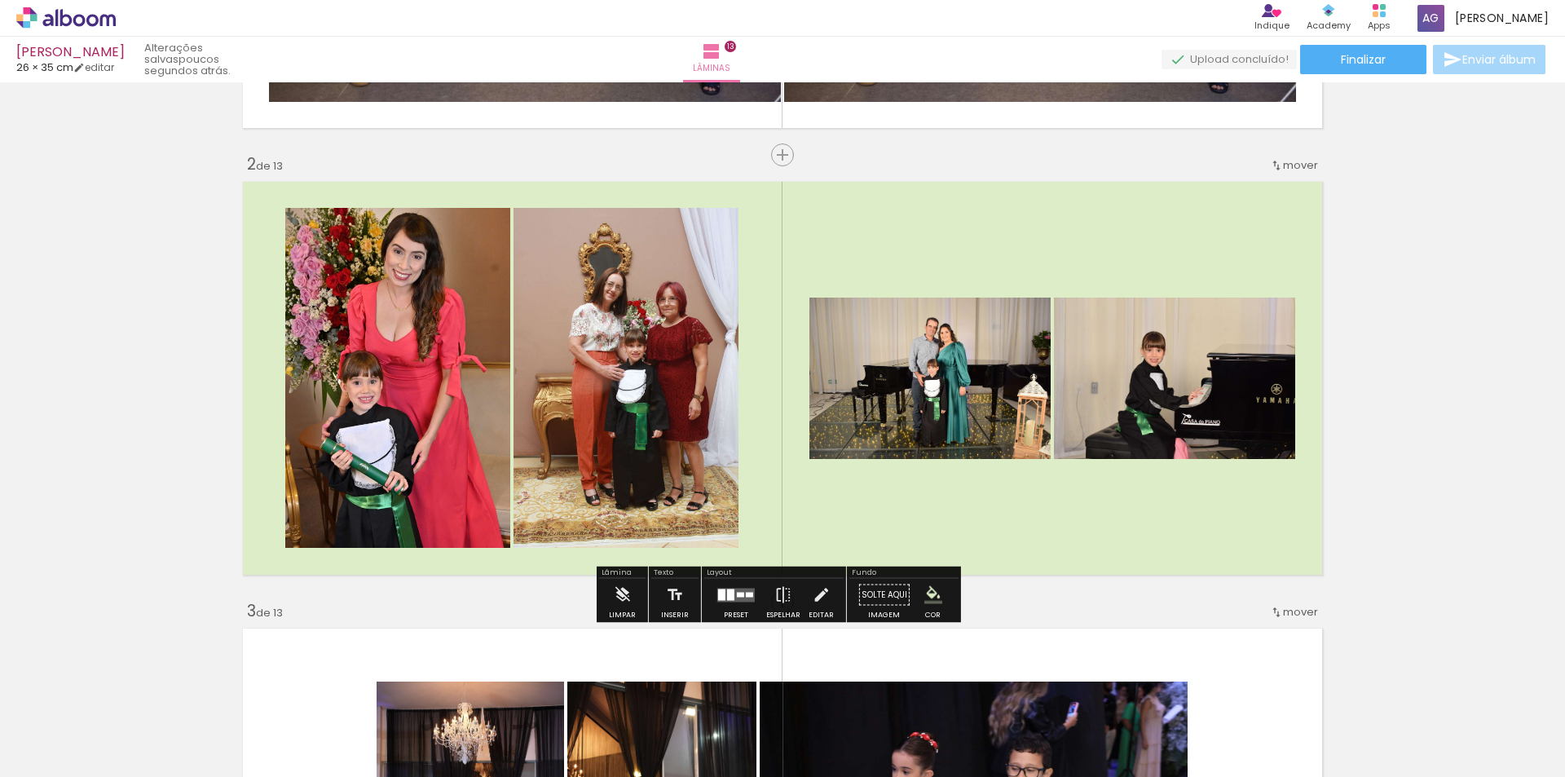
click at [926, 591] on iron-icon "color picker" at bounding box center [933, 595] width 18 height 18
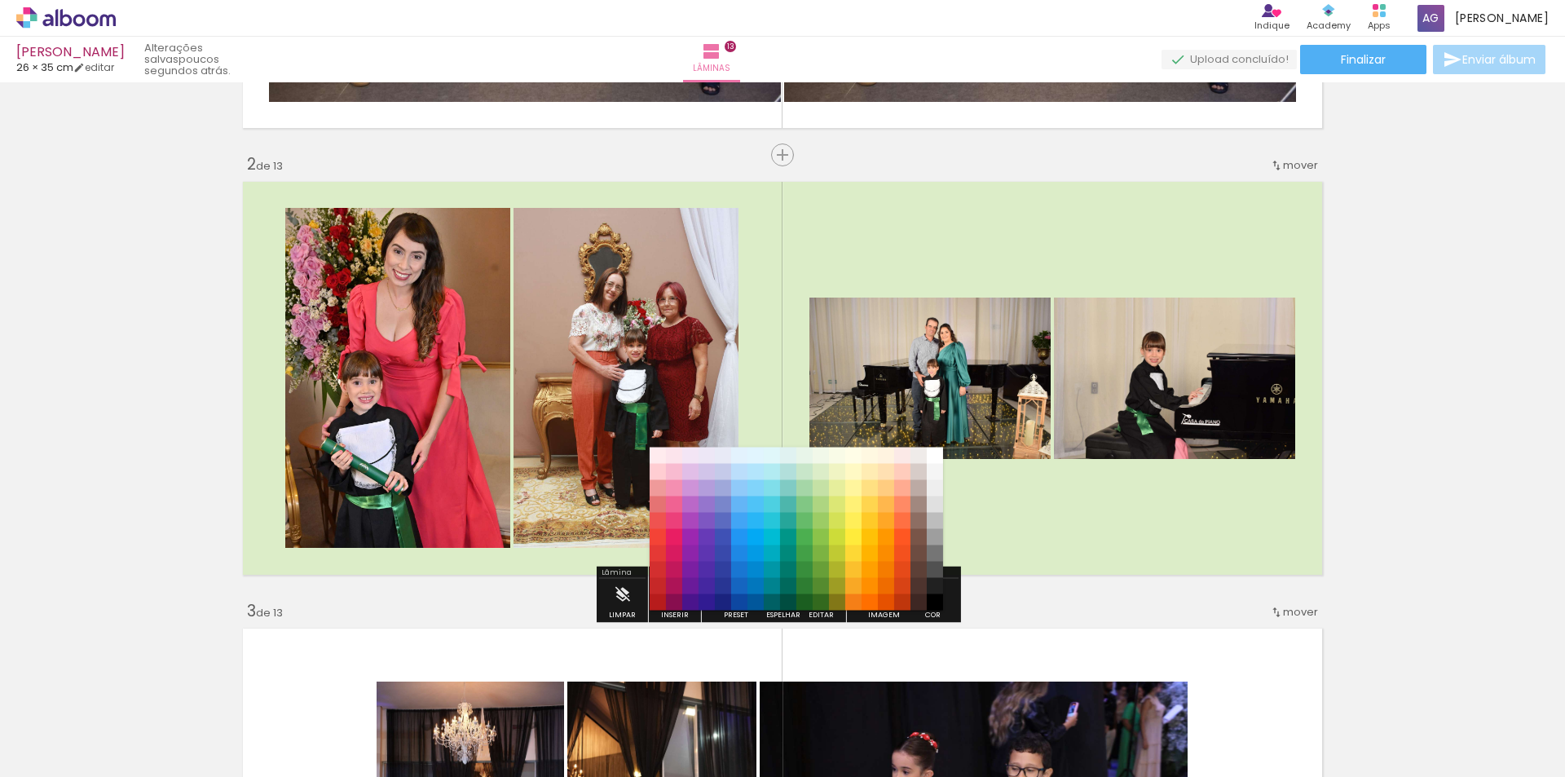
click at [677, 451] on paper-item "#fce4ec" at bounding box center [674, 455] width 16 height 16
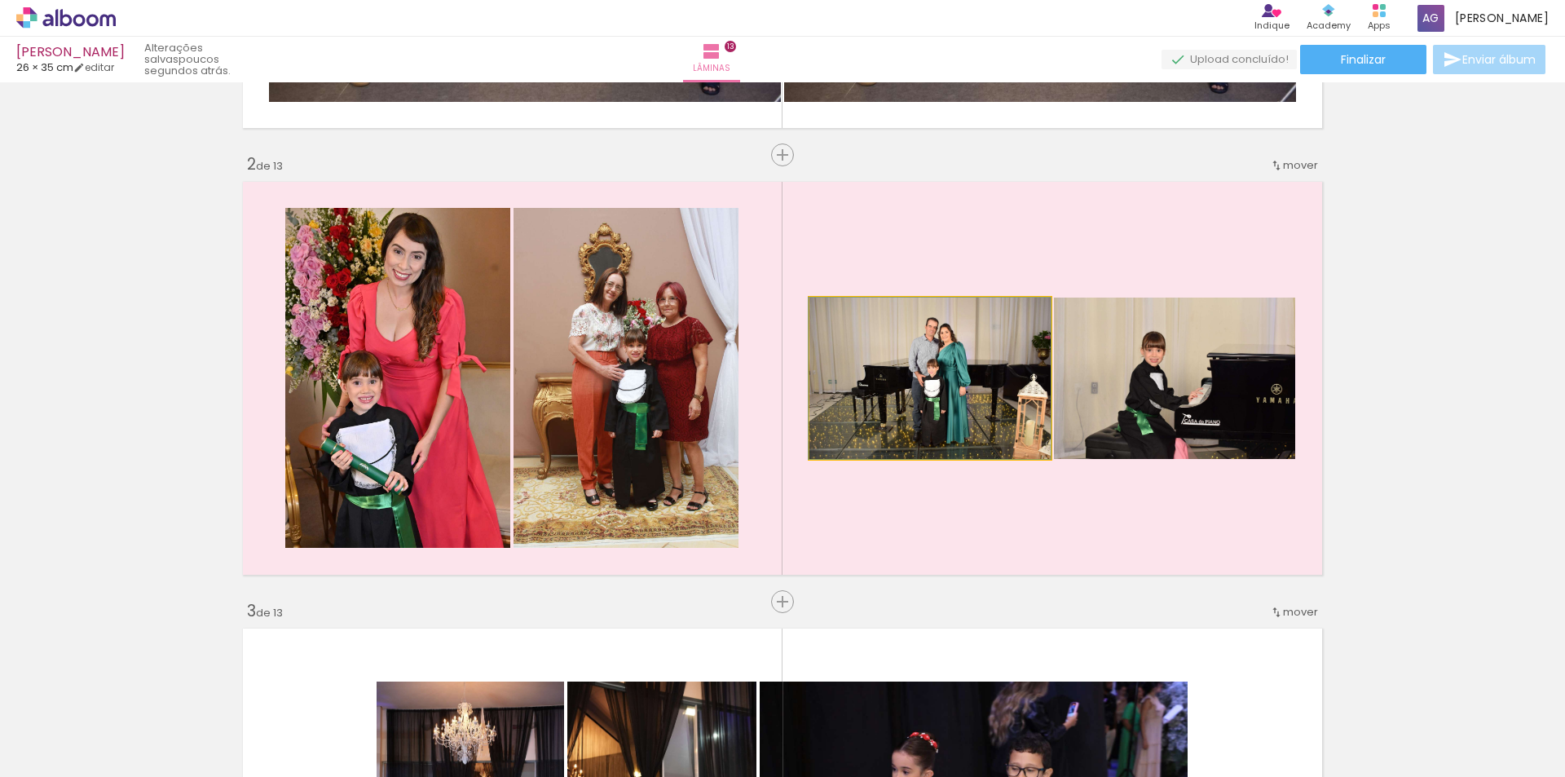
click at [904, 362] on quentale-photo at bounding box center [929, 377] width 241 height 161
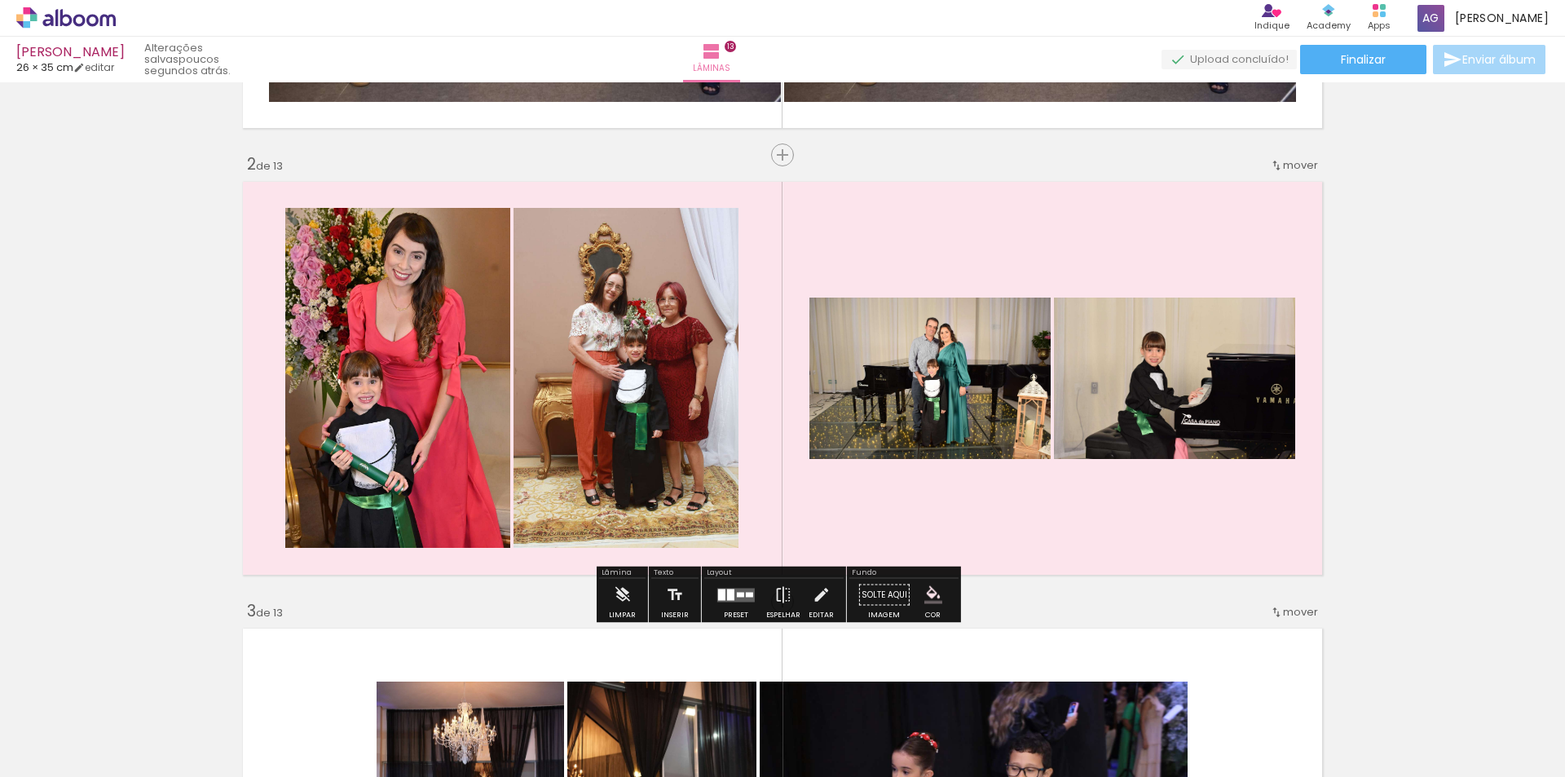
click at [971, 369] on paper-item at bounding box center [975, 364] width 29 height 11
click at [1099, 349] on quentale-photo at bounding box center [1174, 377] width 241 height 161
click at [1210, 315] on div at bounding box center [1220, 314] width 20 height 16
click at [1217, 370] on paper-item at bounding box center [1219, 375] width 29 height 11
click at [1214, 363] on paper-item at bounding box center [1219, 364] width 29 height 11
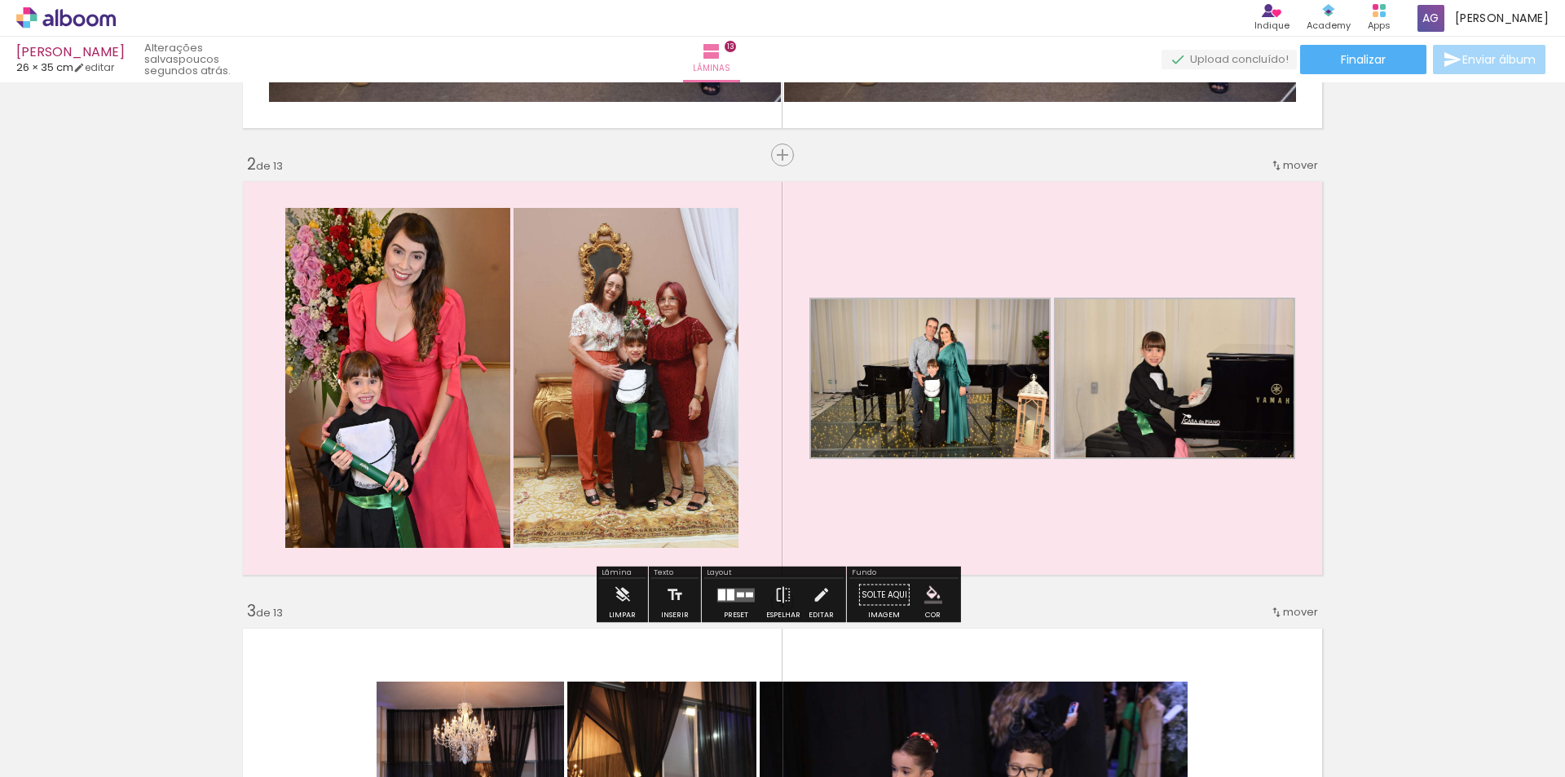
click at [677, 284] on paper-item at bounding box center [679, 285] width 29 height 11
click at [452, 279] on paper-item at bounding box center [451, 274] width 29 height 11
click at [451, 284] on paper-item at bounding box center [451, 285] width 29 height 11
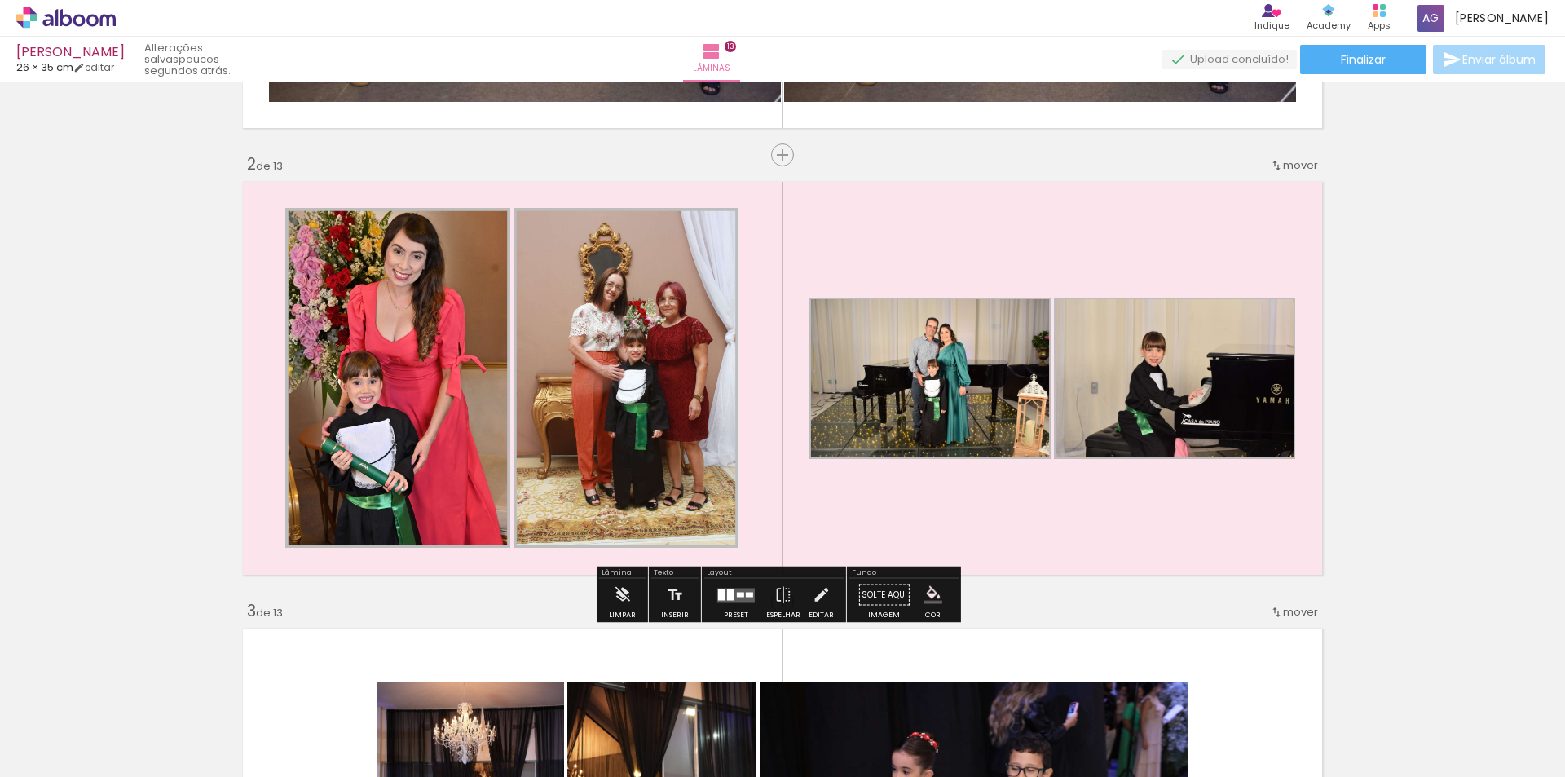
click at [930, 218] on quentale-layouter at bounding box center [782, 378] width 1092 height 406
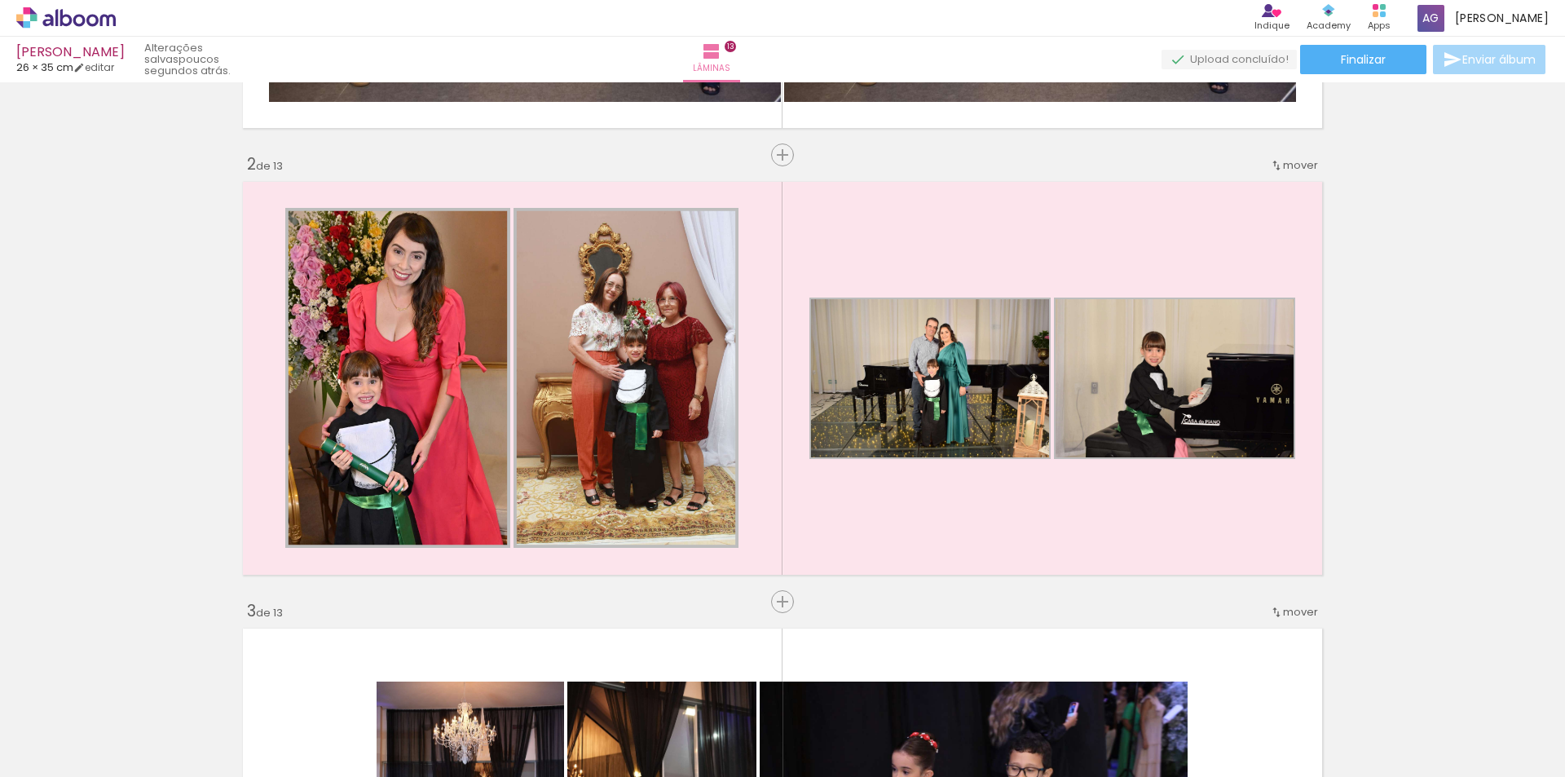
click at [46, 746] on span "Adicionar Fotos" at bounding box center [57, 755] width 49 height 18
click at [0, 0] on input "file" at bounding box center [0, 0] width 0 height 0
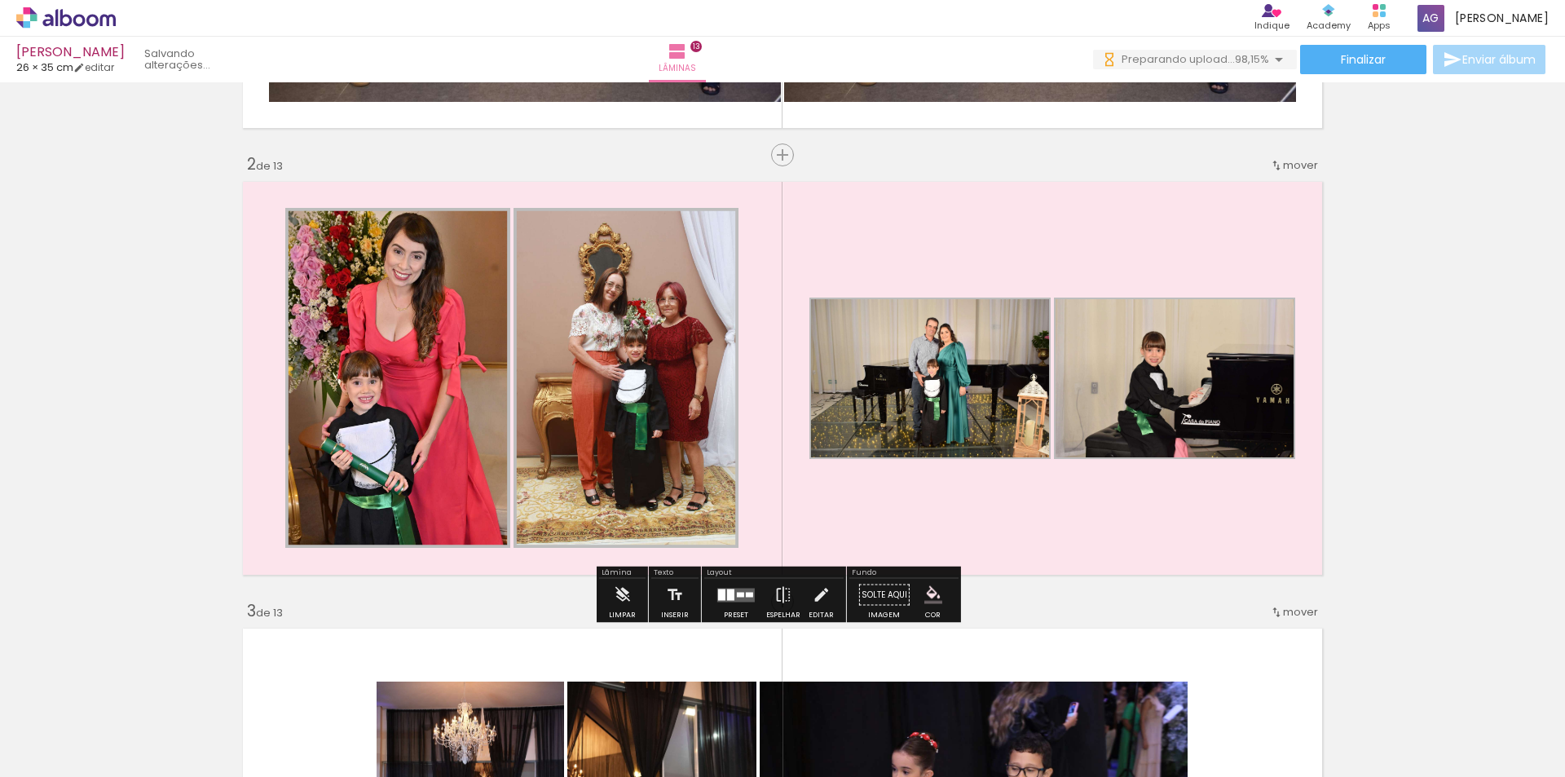
scroll to position [0, 3503]
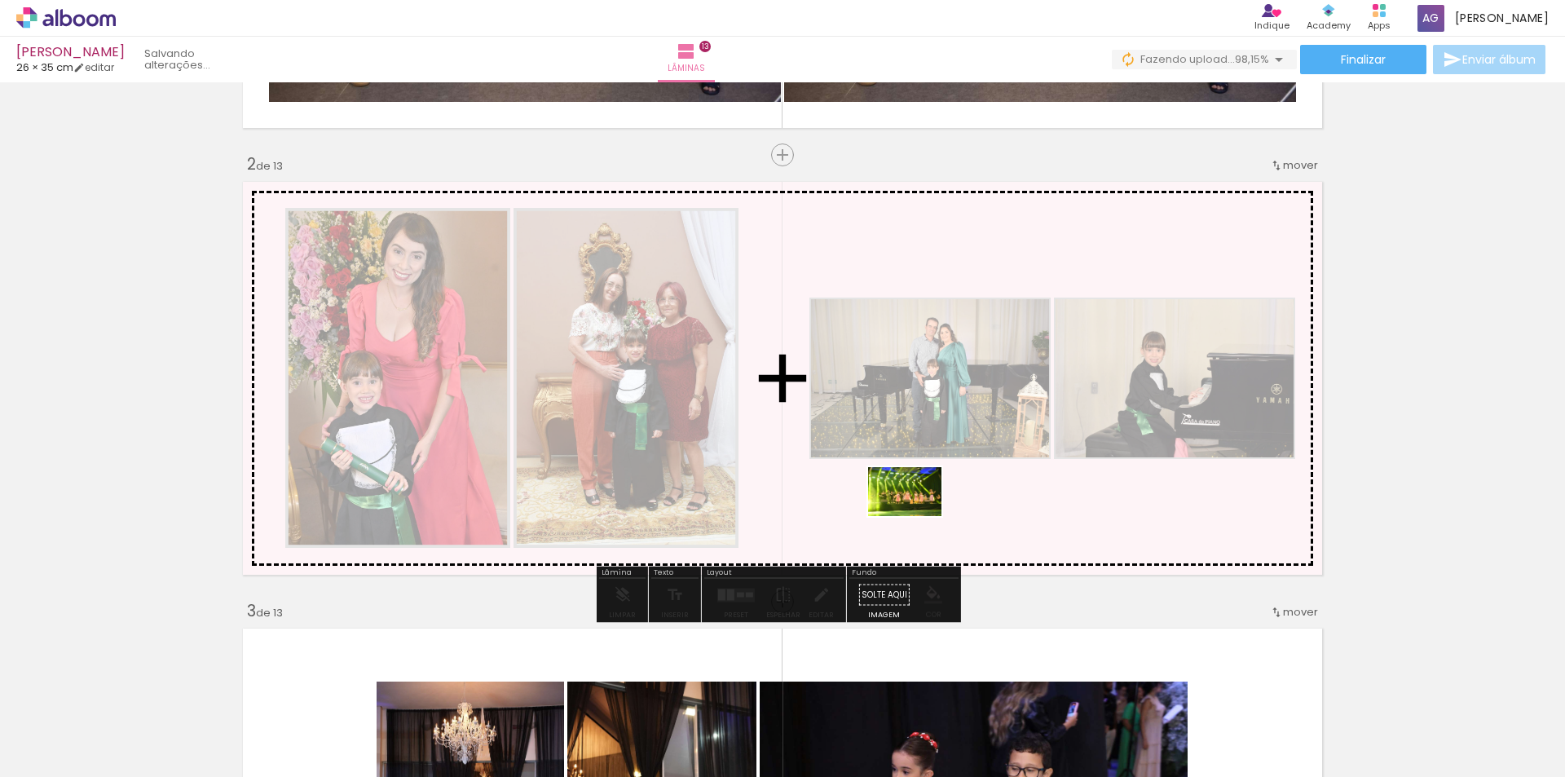
drag, startPoint x: 1523, startPoint y: 738, endPoint x: 917, endPoint y: 516, distance: 645.6
click at [917, 516] on quentale-workspace at bounding box center [782, 388] width 1565 height 777
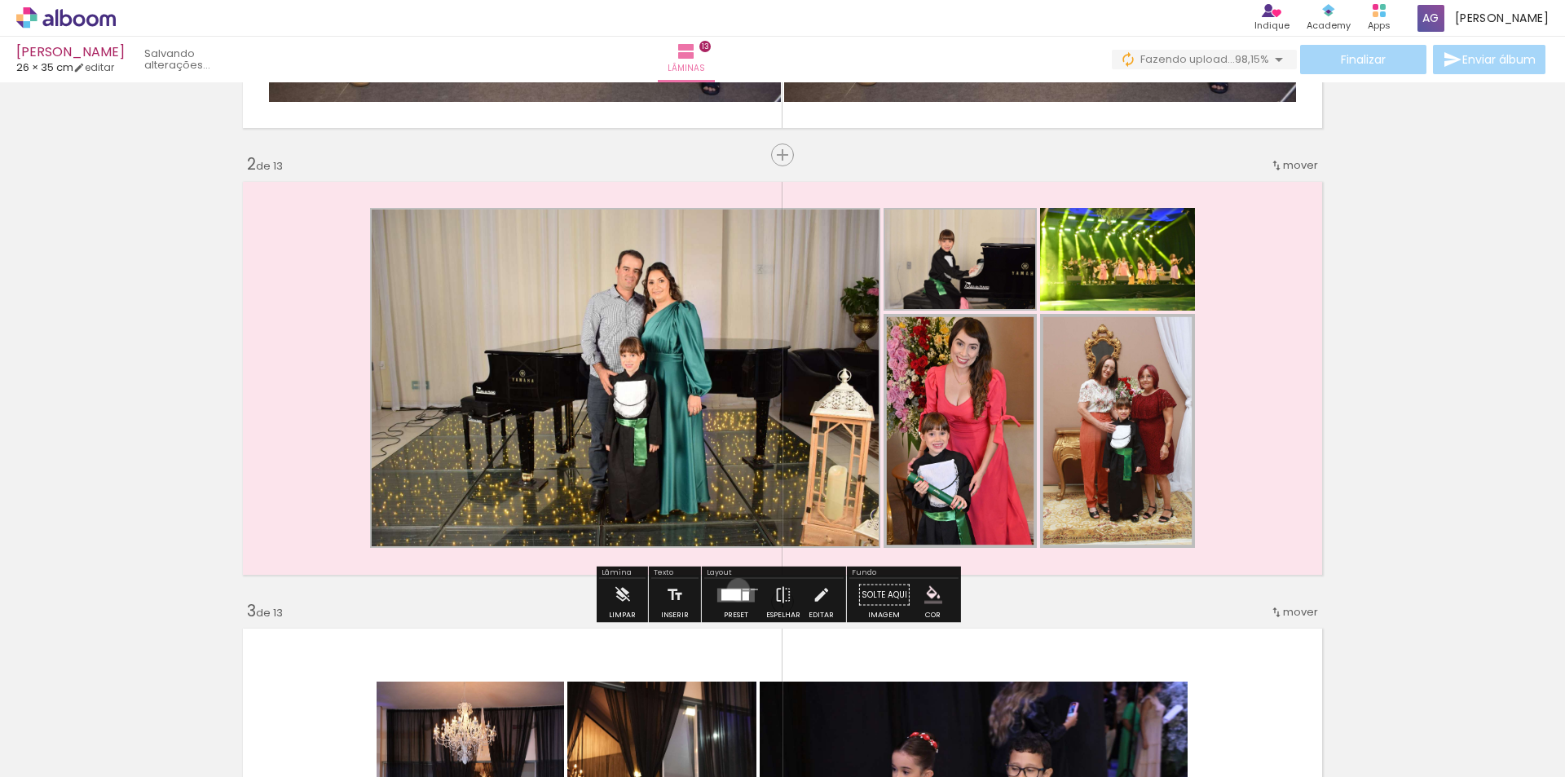
click at [734, 589] on div at bounding box center [731, 593] width 20 height 11
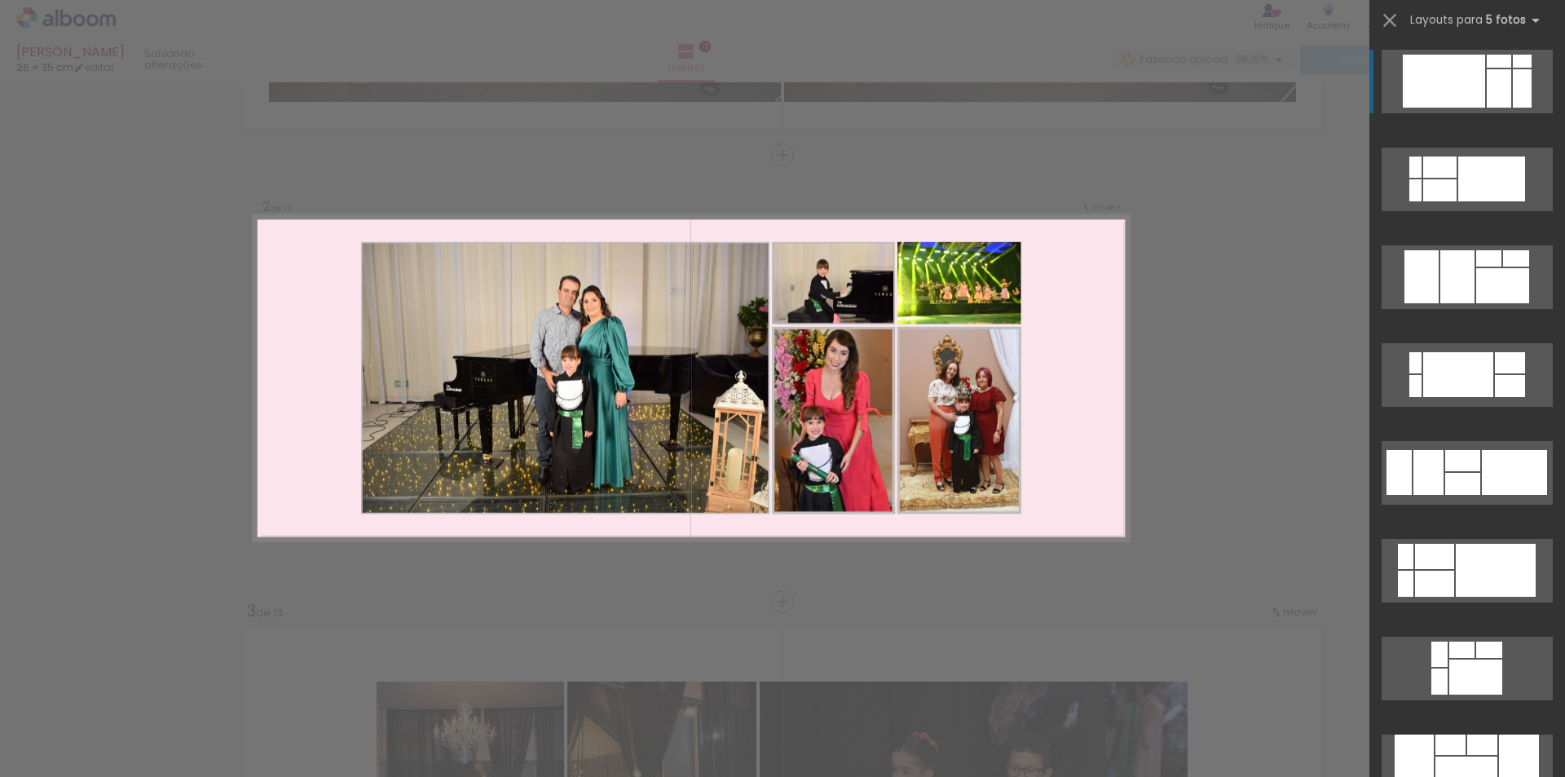
scroll to position [400, 0]
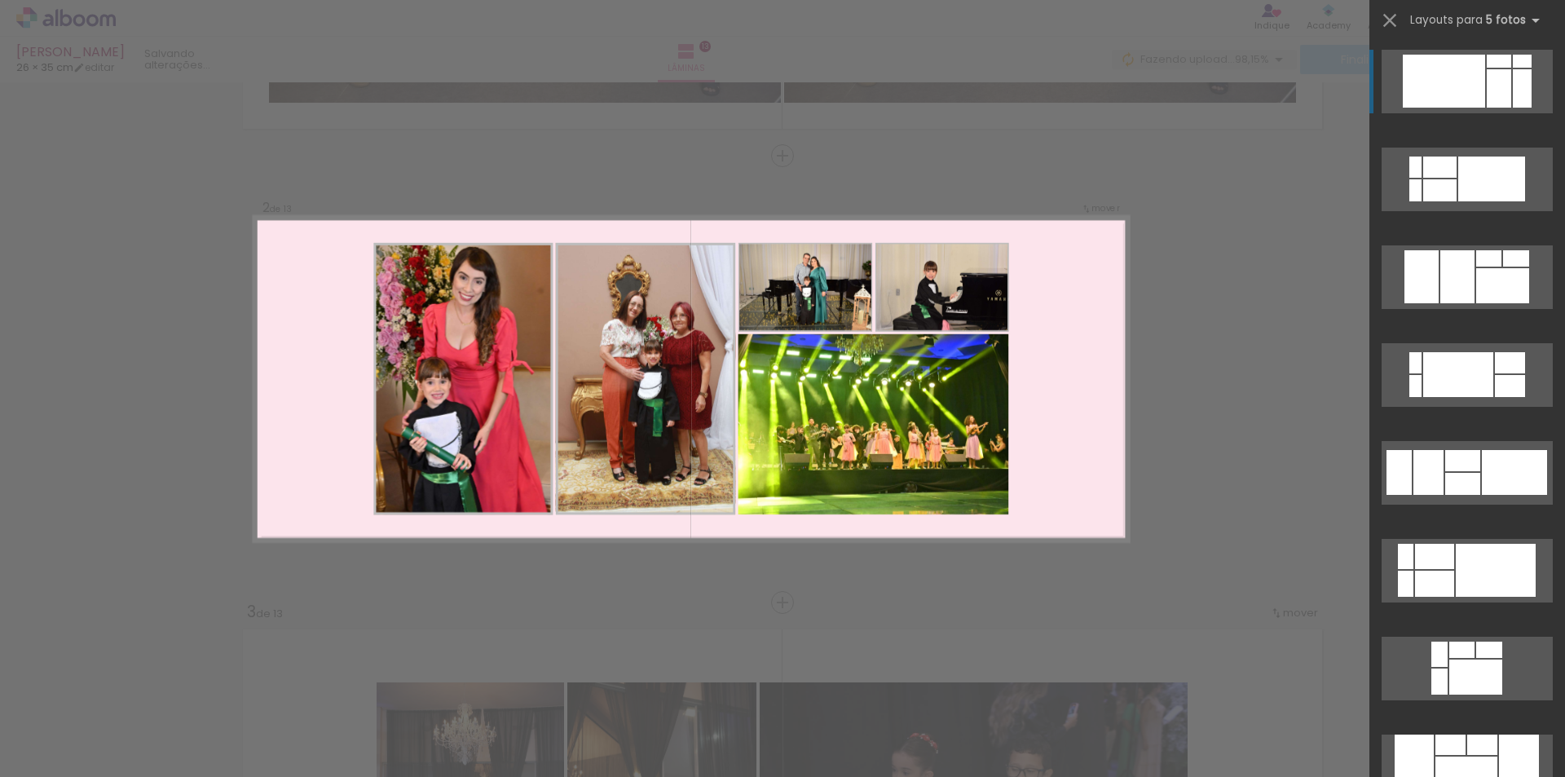
click at [954, 502] on div at bounding box center [873, 424] width 271 height 181
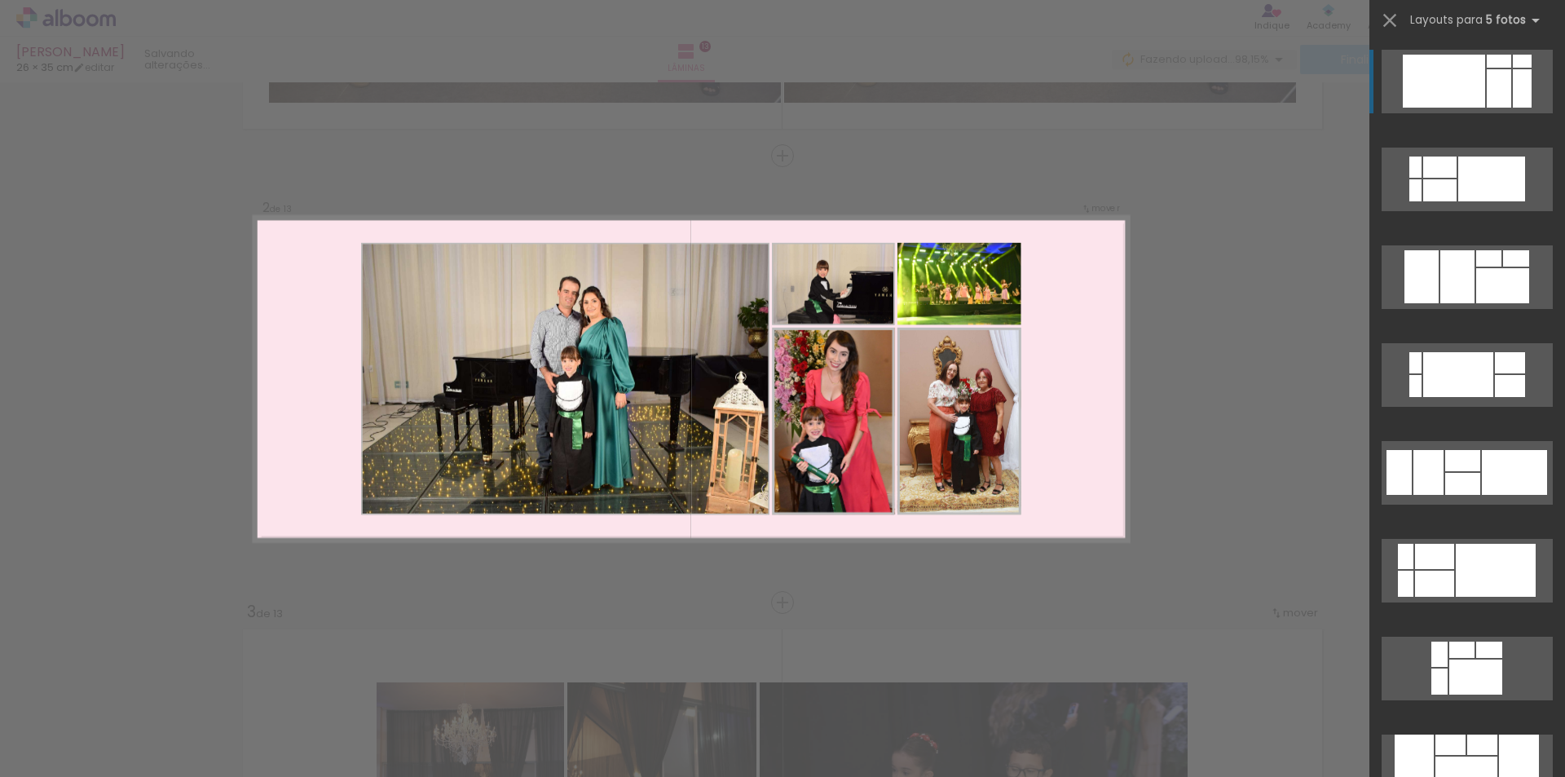
click at [916, 464] on quentale-layouter at bounding box center [691, 379] width 874 height 324
click at [956, 291] on quentale-photo at bounding box center [959, 284] width 124 height 82
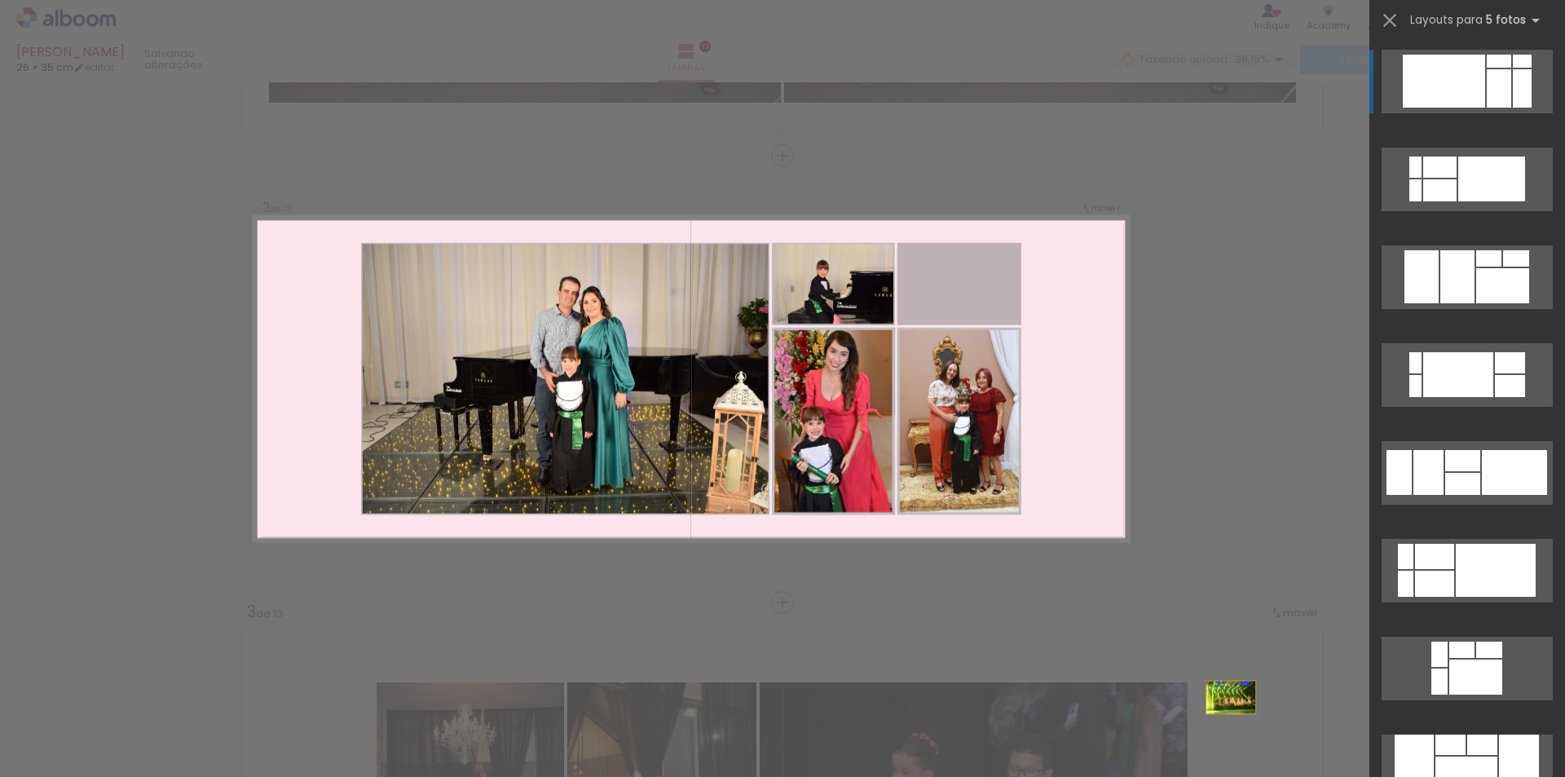
drag, startPoint x: 956, startPoint y: 293, endPoint x: 1292, endPoint y: 804, distance: 611.9
click at [1292, 776] on html "link( href="../../bower_components/polymer/polymer.html" rel="import" ) picture…" at bounding box center [782, 388] width 1565 height 777
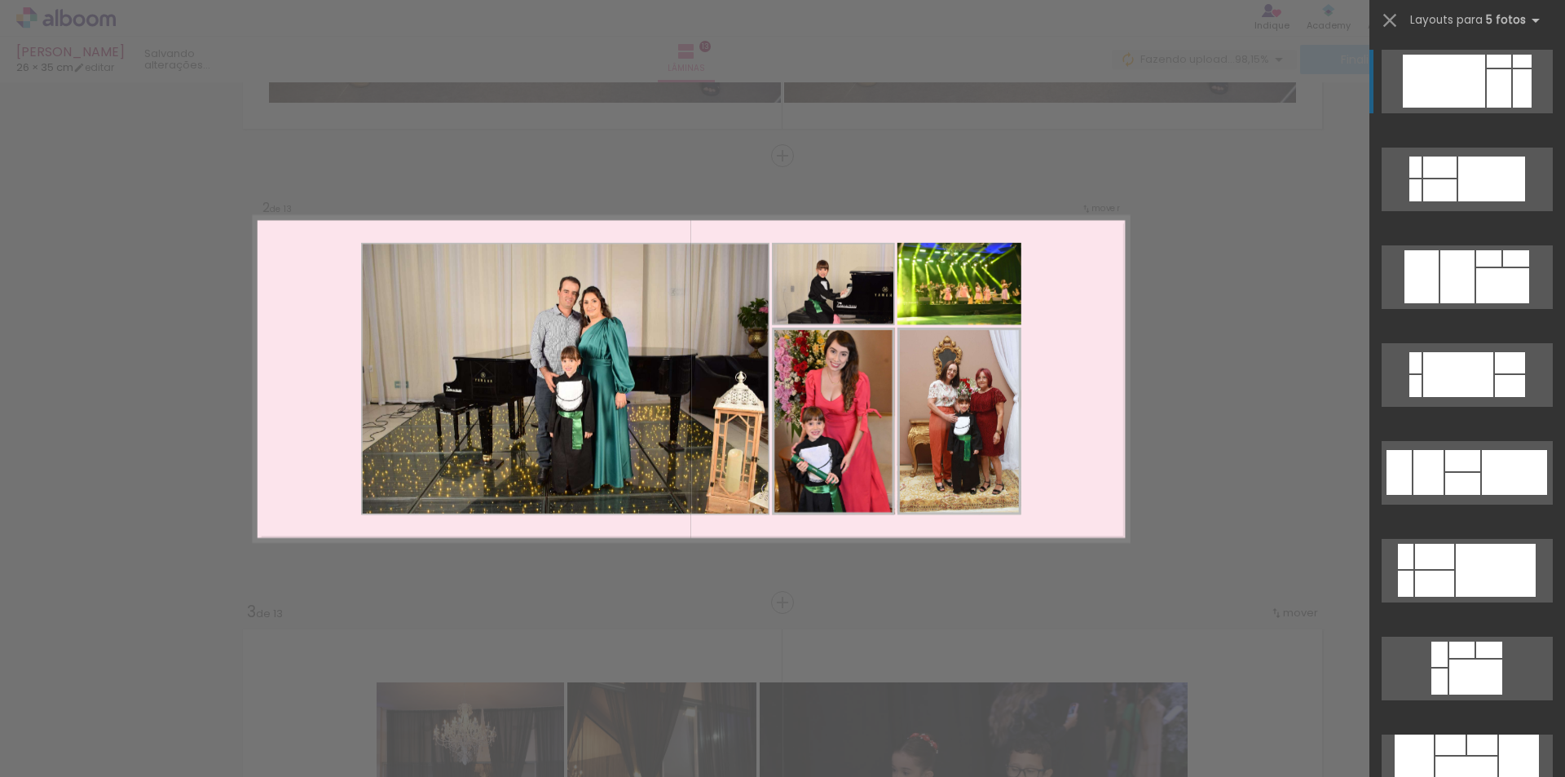
click at [949, 283] on quentale-photo at bounding box center [959, 284] width 124 height 82
drag, startPoint x: 949, startPoint y: 283, endPoint x: 1204, endPoint y: 218, distance: 264.1
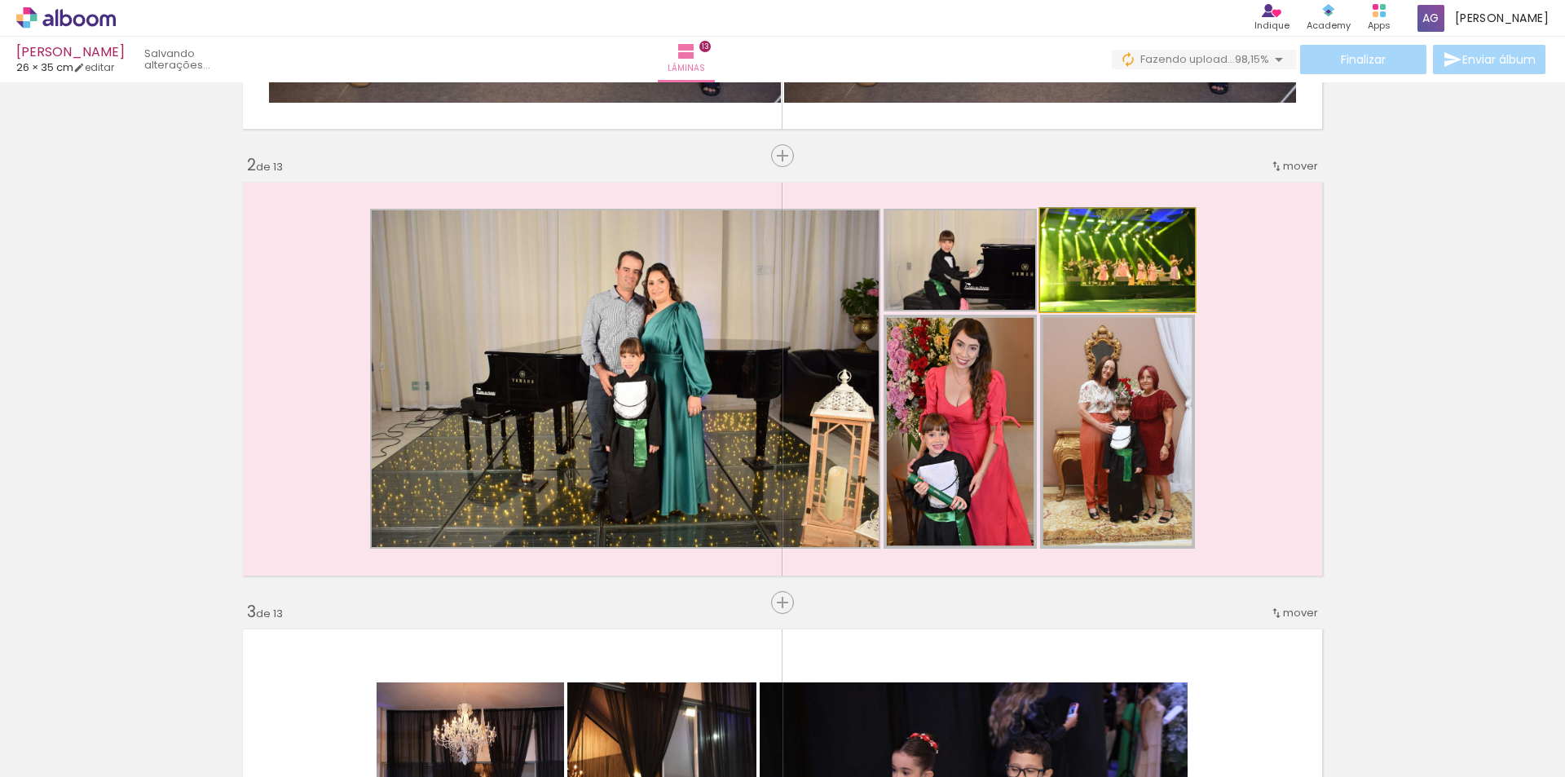
click at [1138, 266] on quentale-photo at bounding box center [1117, 260] width 155 height 103
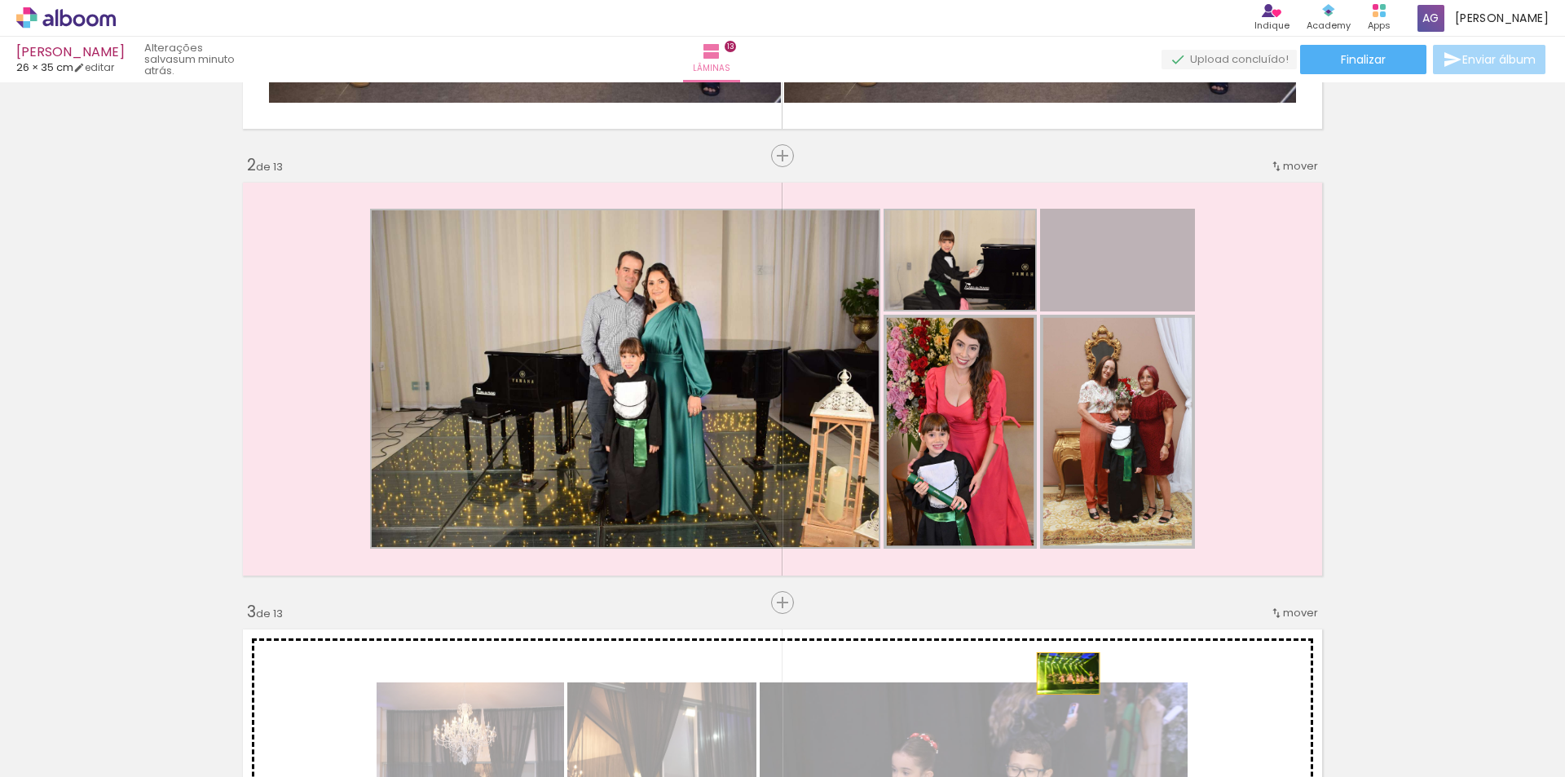
drag, startPoint x: 1094, startPoint y: 268, endPoint x: 1062, endPoint y: 673, distance: 406.3
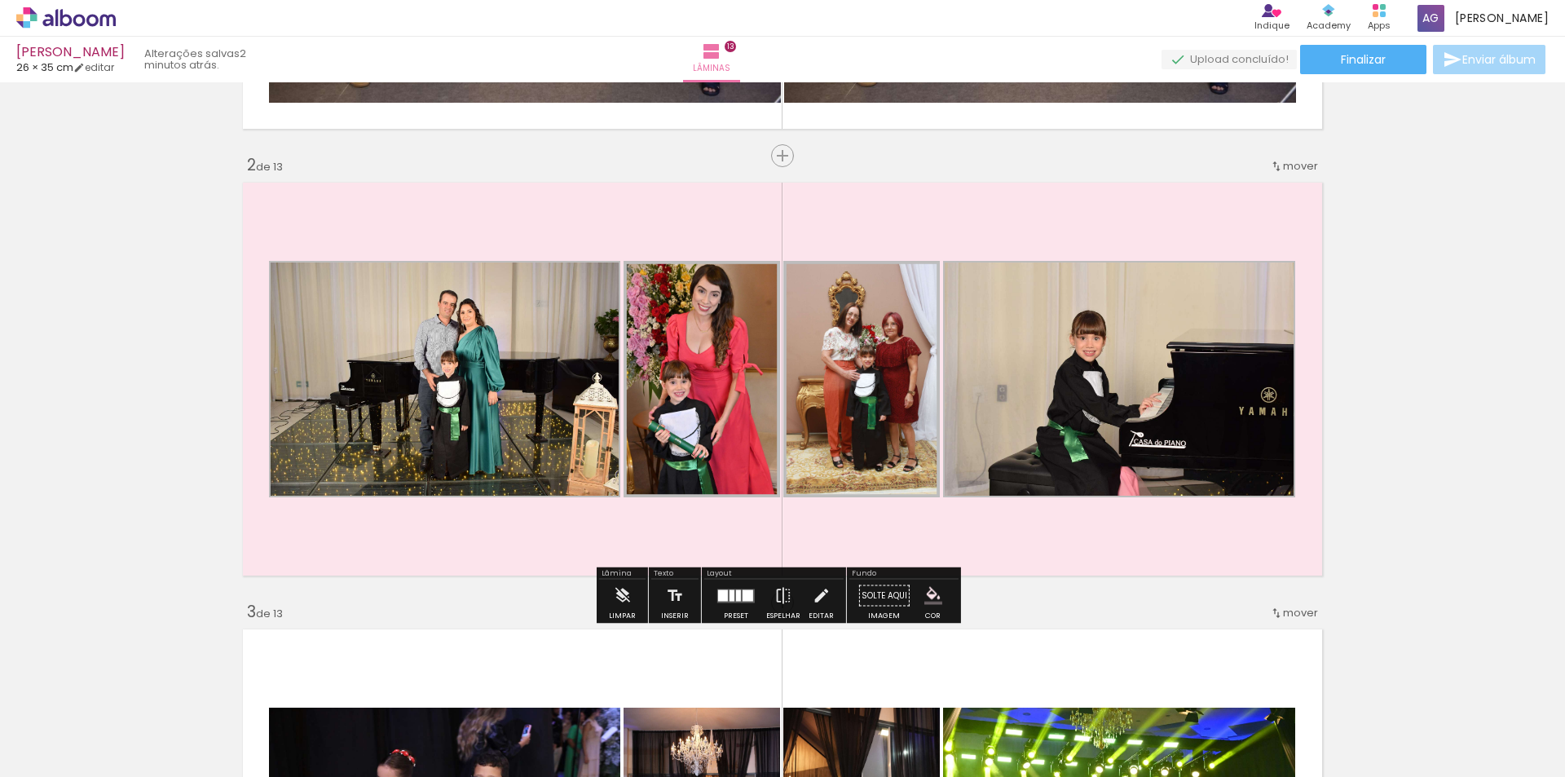
drag, startPoint x: 730, startPoint y: 607, endPoint x: 863, endPoint y: 550, distance: 144.6
click at [730, 606] on div at bounding box center [736, 595] width 44 height 33
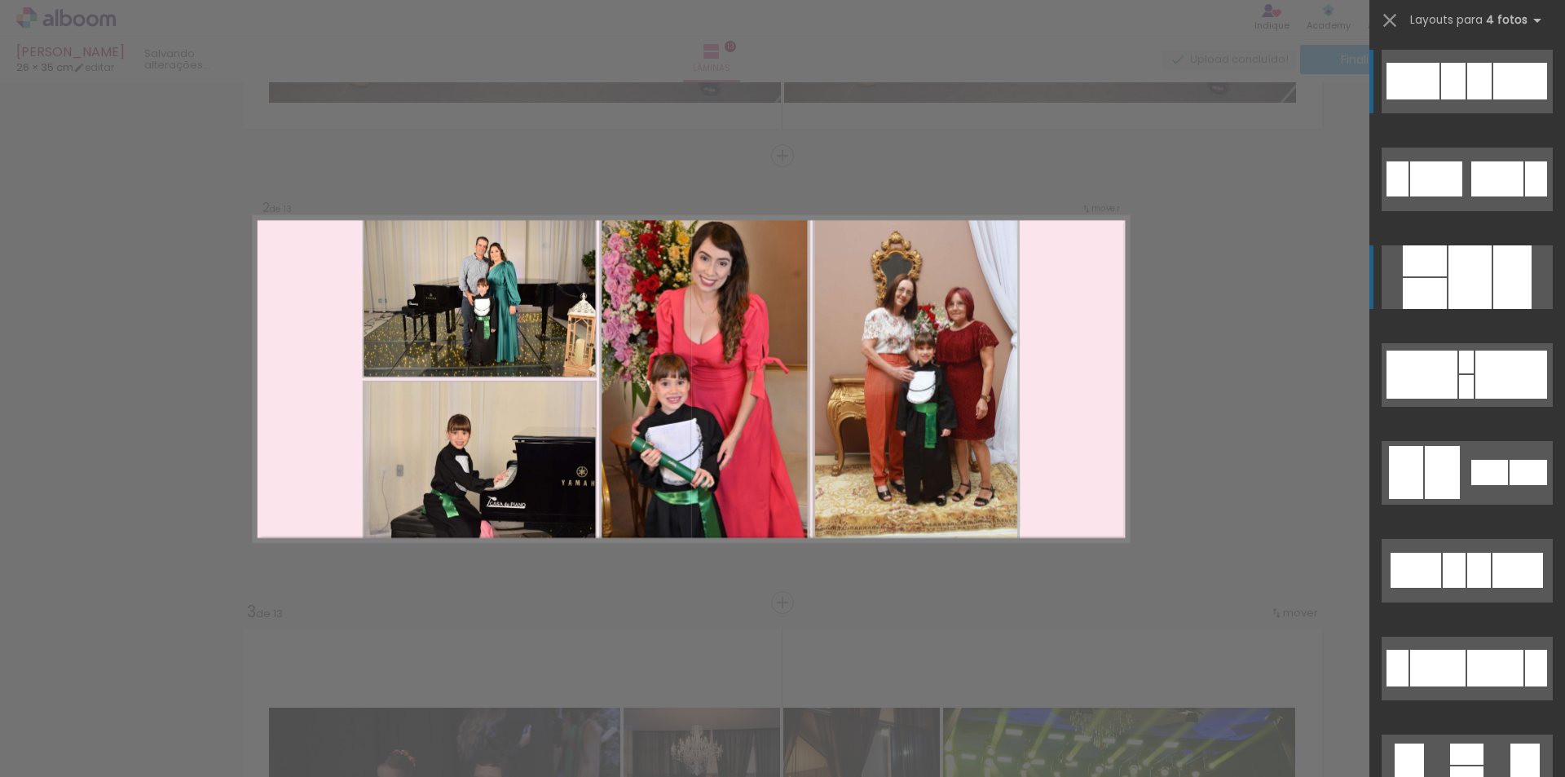
scroll to position [401, 0]
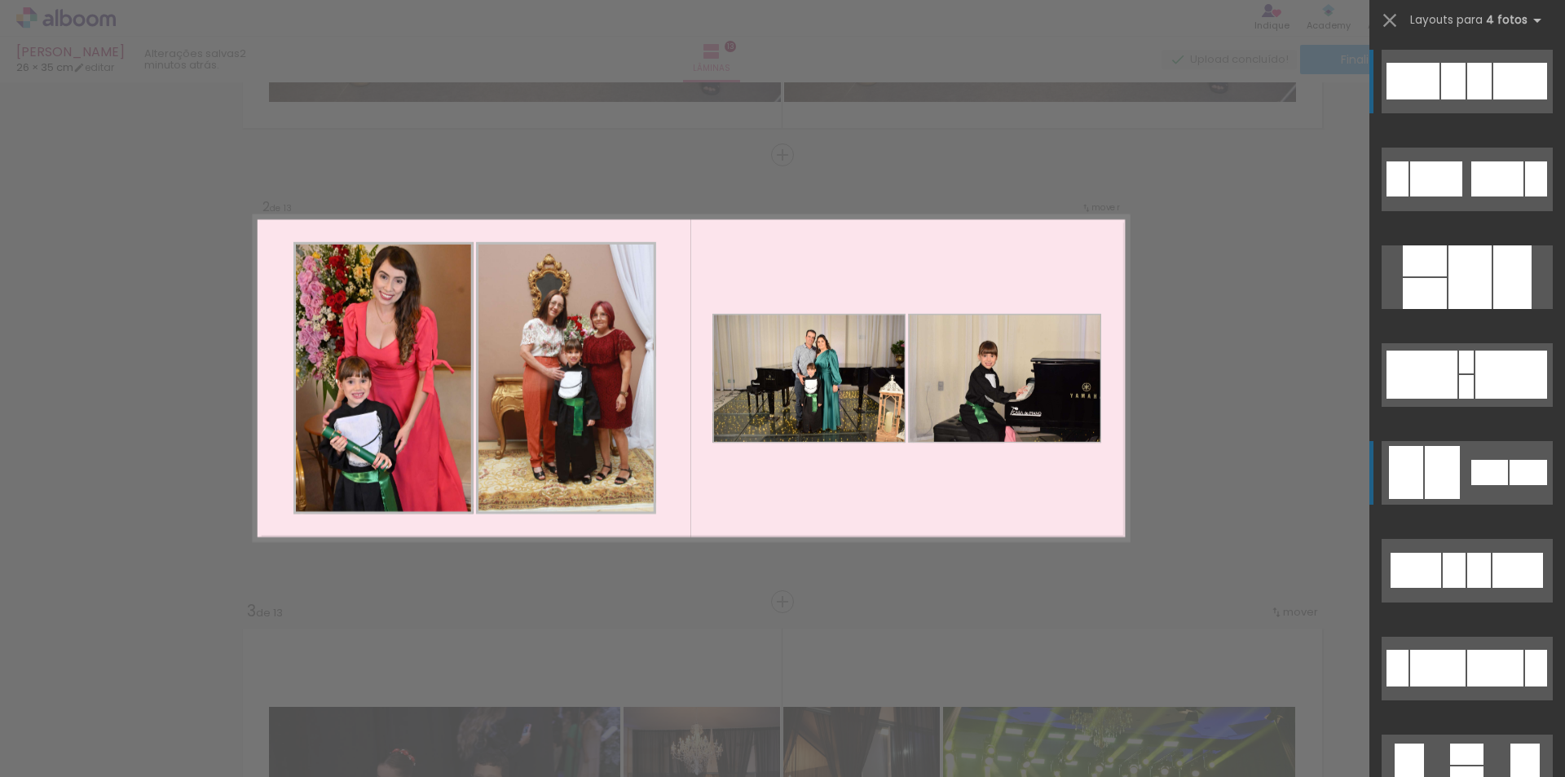
click at [1444, 455] on div at bounding box center [1442, 472] width 35 height 53
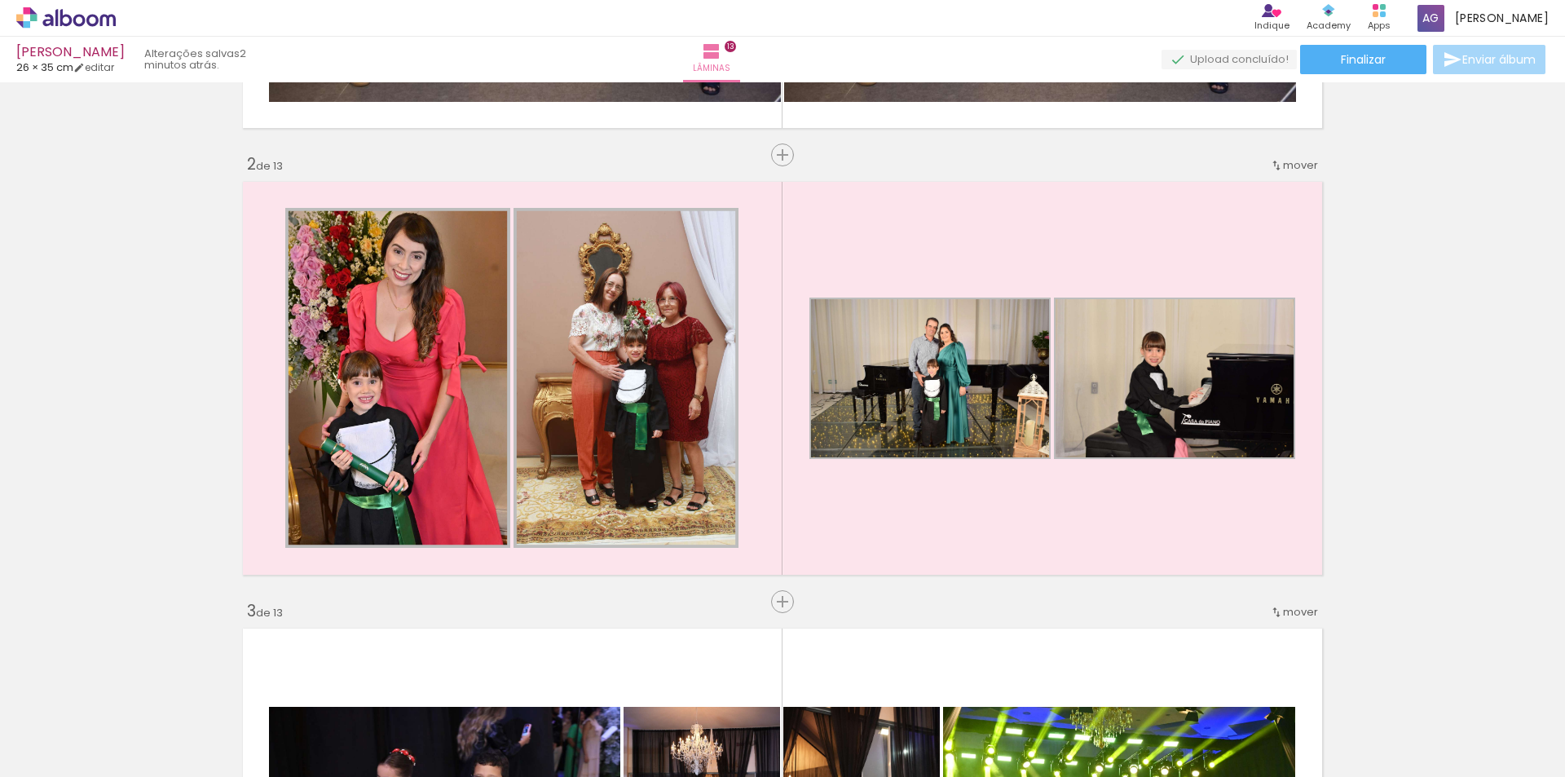
scroll to position [0, 3503]
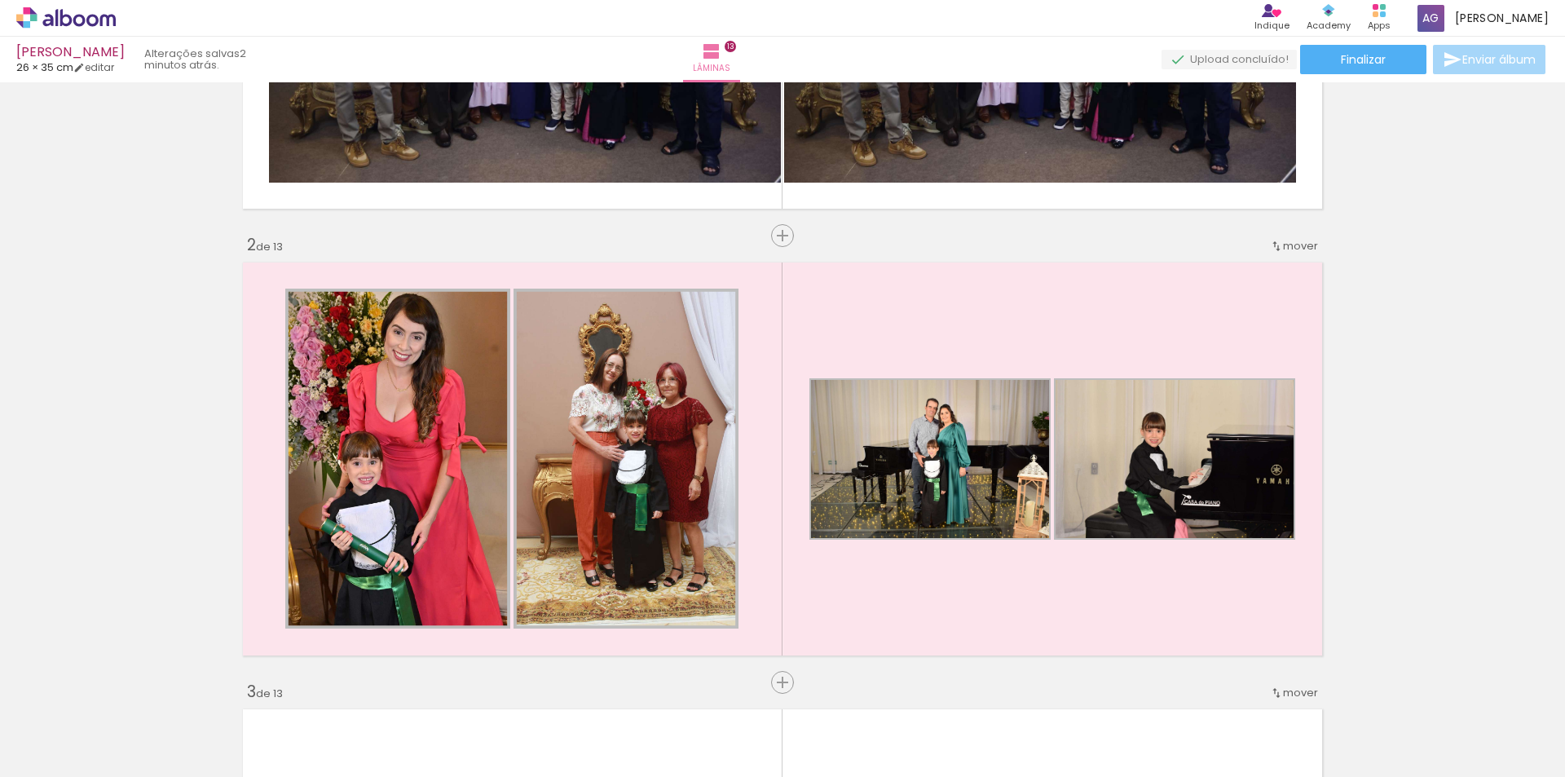
scroll to position [326, 0]
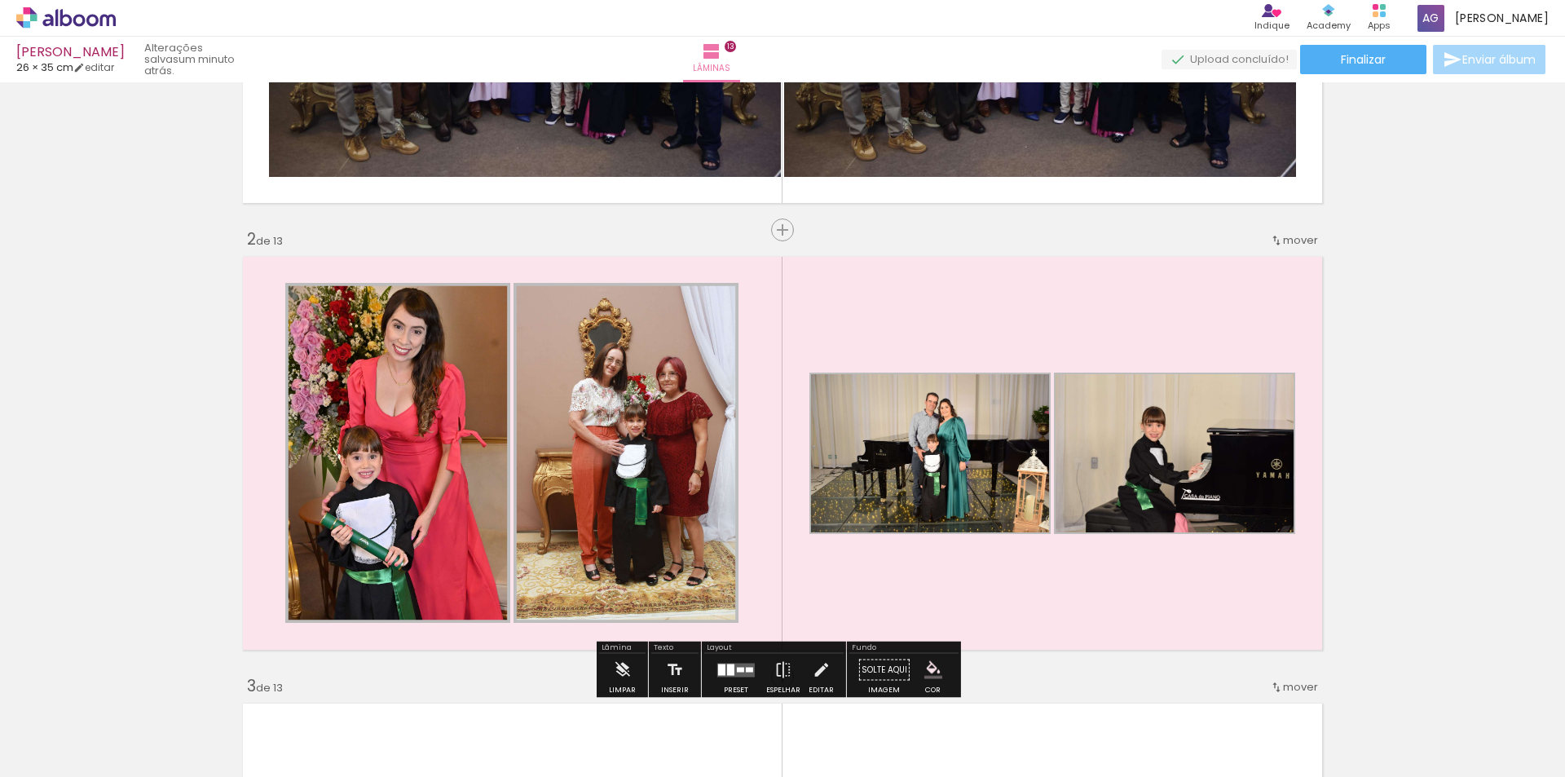
scroll to position [0, 3503]
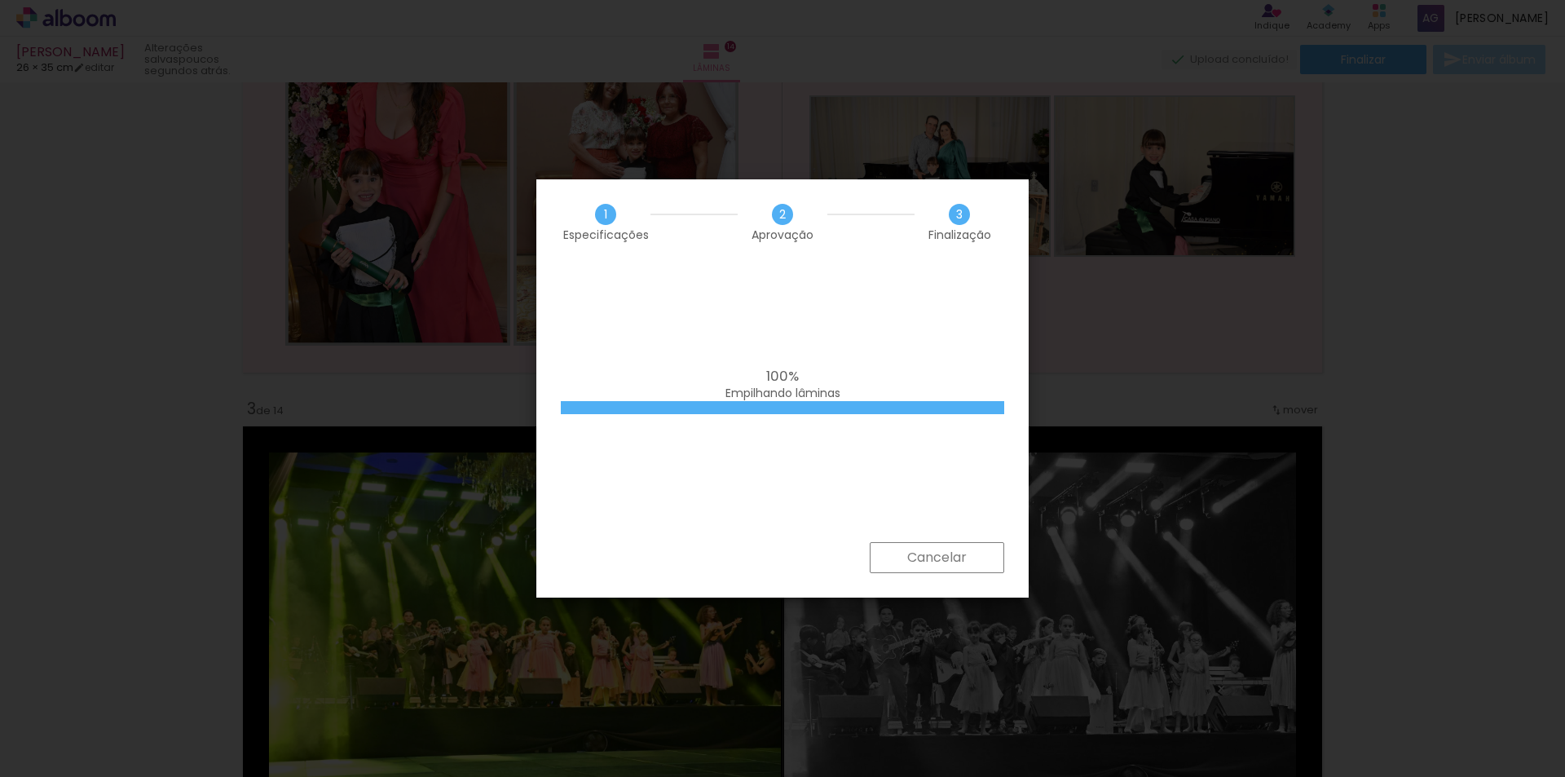
scroll to position [0, 3503]
click at [745, 398] on span "Empilhando lâminas" at bounding box center [782, 393] width 115 height 16
click at [1294, 335] on iron-overlay-backdrop at bounding box center [782, 388] width 1565 height 777
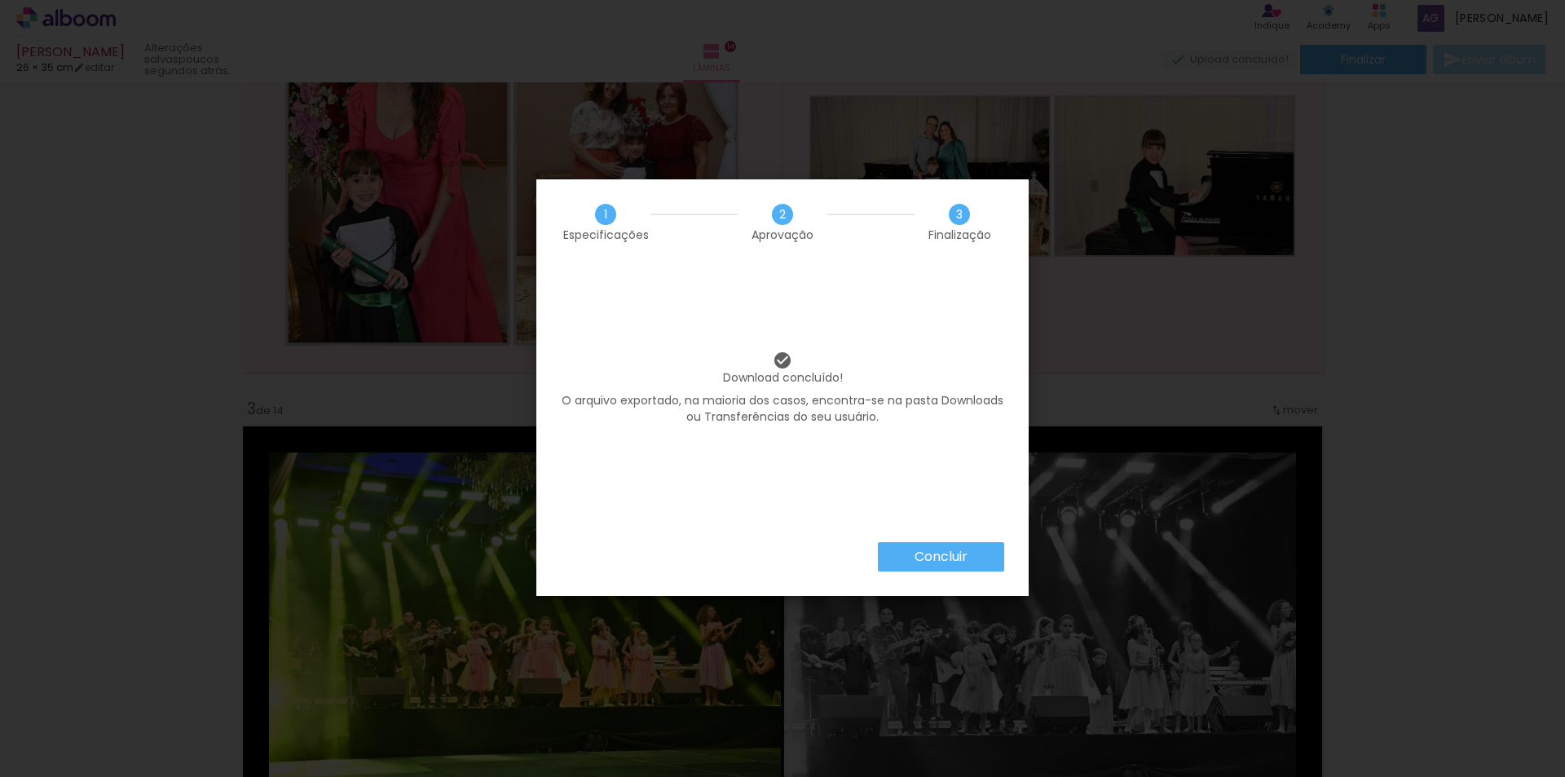
click at [0, 0] on slot "Concluir" at bounding box center [0, 0] width 0 height 0
